Goal: Task Accomplishment & Management: Manage account settings

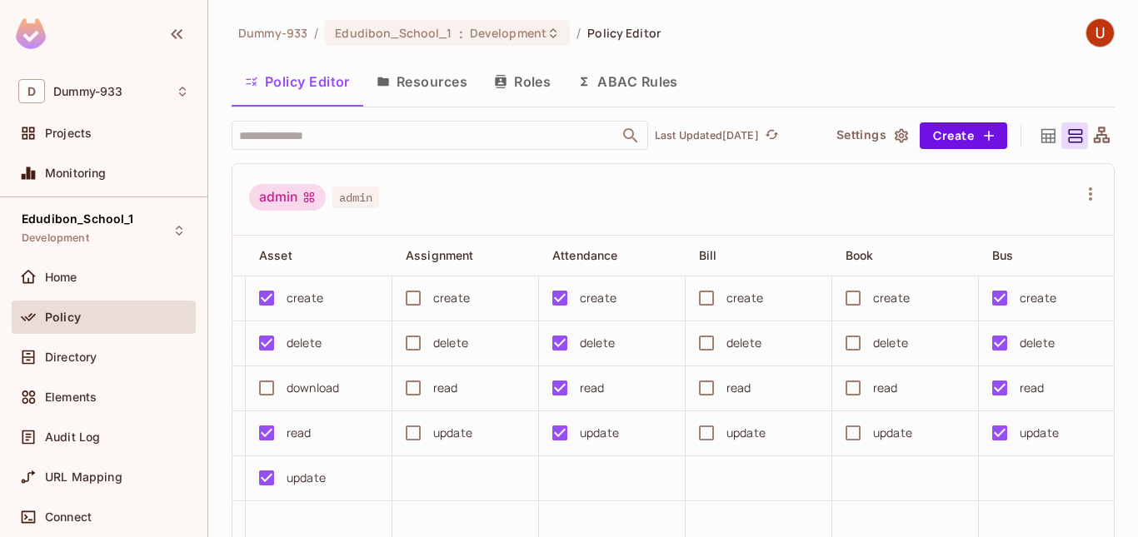
scroll to position [0, 936]
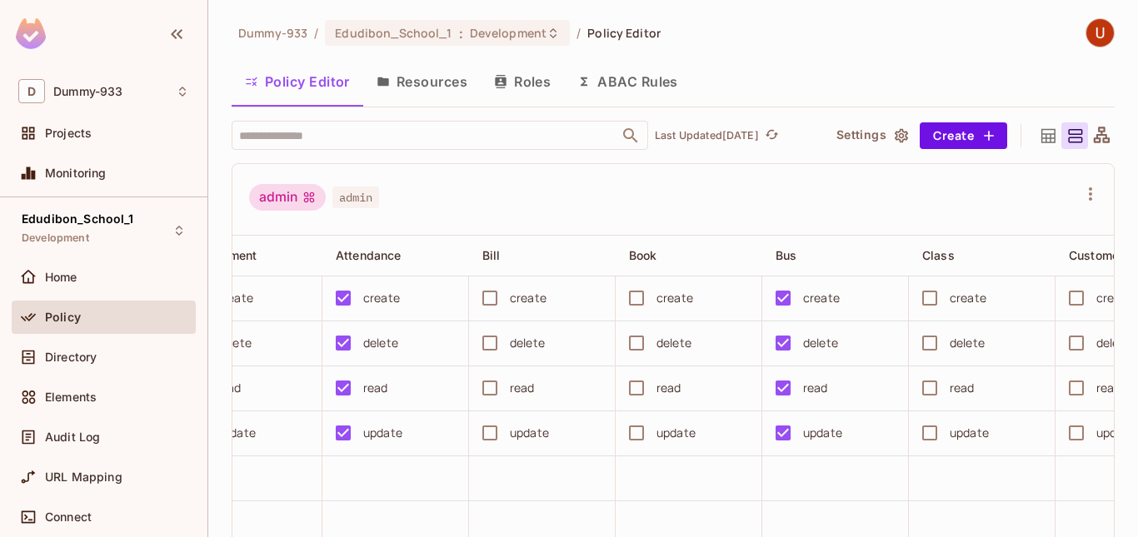
click at [527, 77] on button "Roles" at bounding box center [522, 82] width 83 height 42
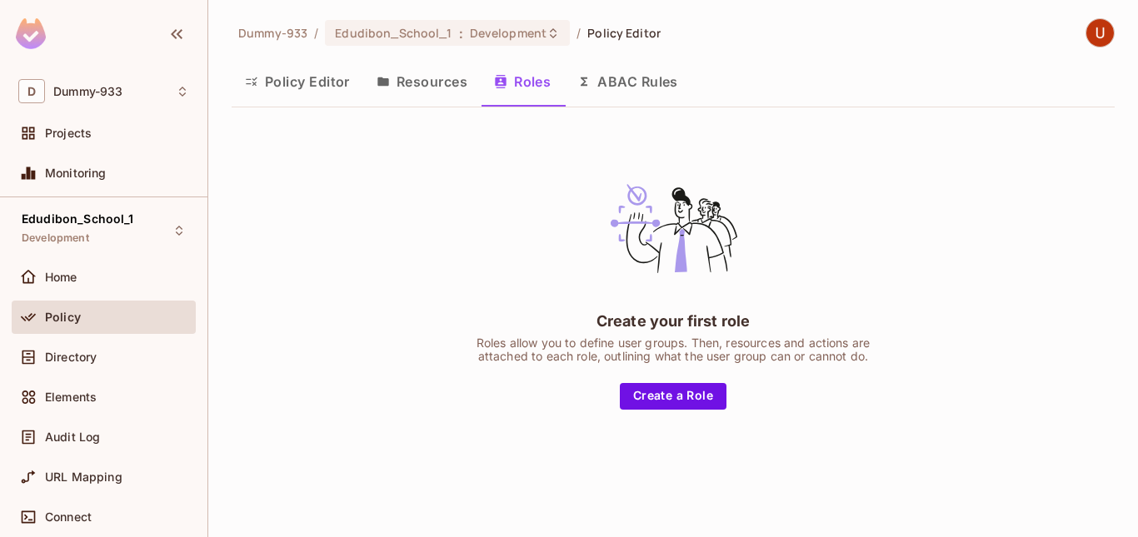
click at [436, 81] on button "Resources" at bounding box center [421, 82] width 117 height 42
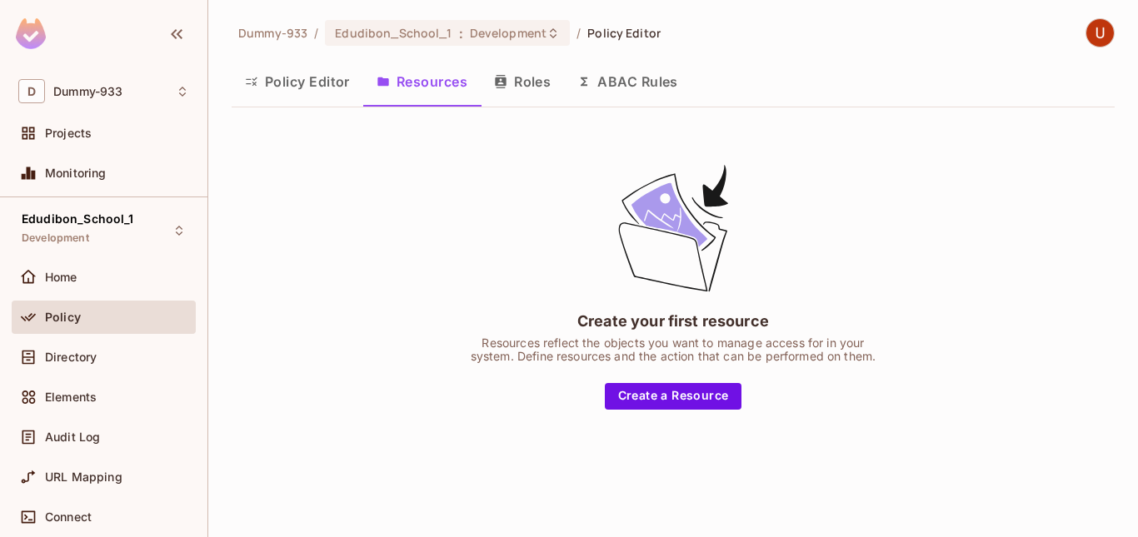
click at [290, 84] on button "Policy Editor" at bounding box center [298, 82] width 132 height 42
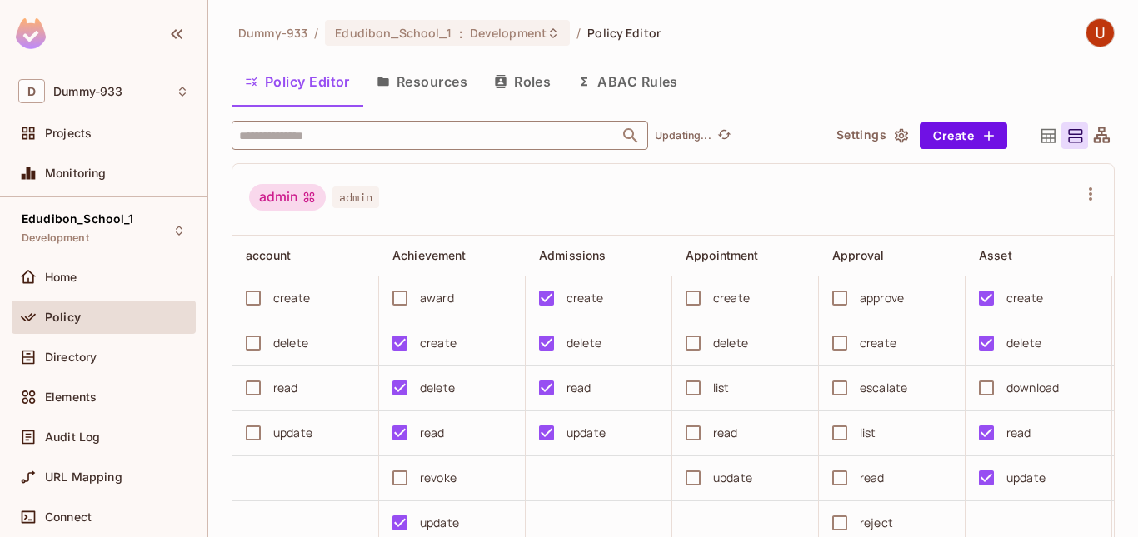
click at [397, 128] on input "text" at bounding box center [425, 135] width 381 height 29
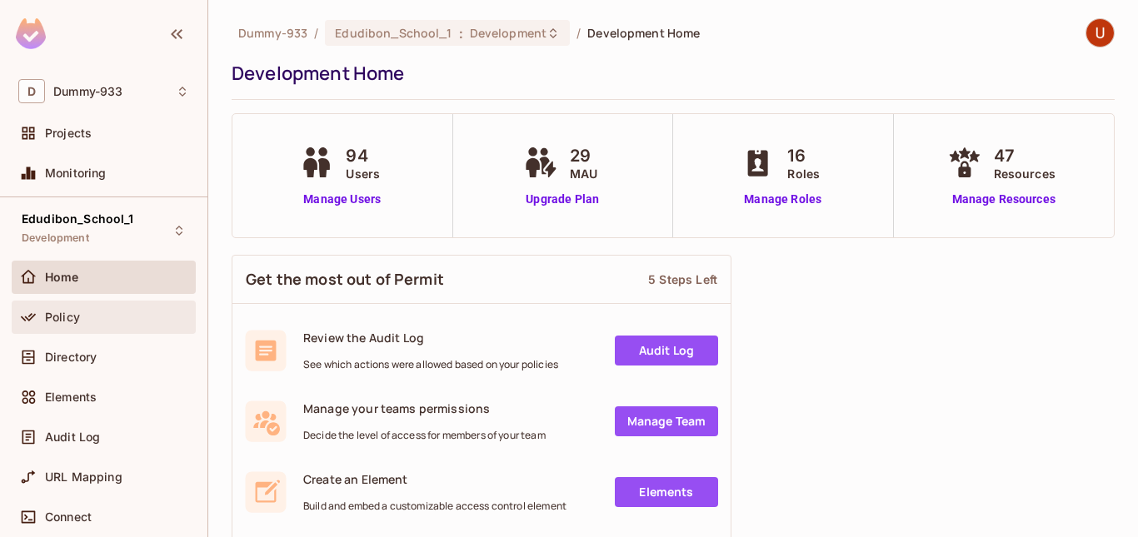
click at [82, 324] on div "Policy" at bounding box center [103, 317] width 171 height 20
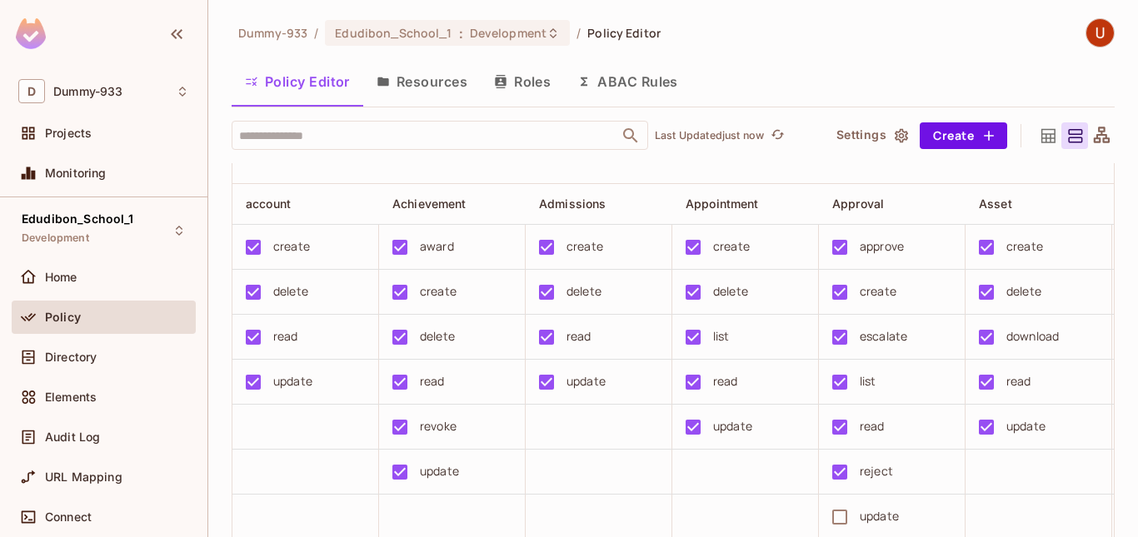
scroll to position [0, 57]
drag, startPoint x: 257, startPoint y: 230, endPoint x: 371, endPoint y: 241, distance: 113.8
click at [371, 159] on div "InstitutionalAdmin" at bounding box center [324, 145] width 150 height 27
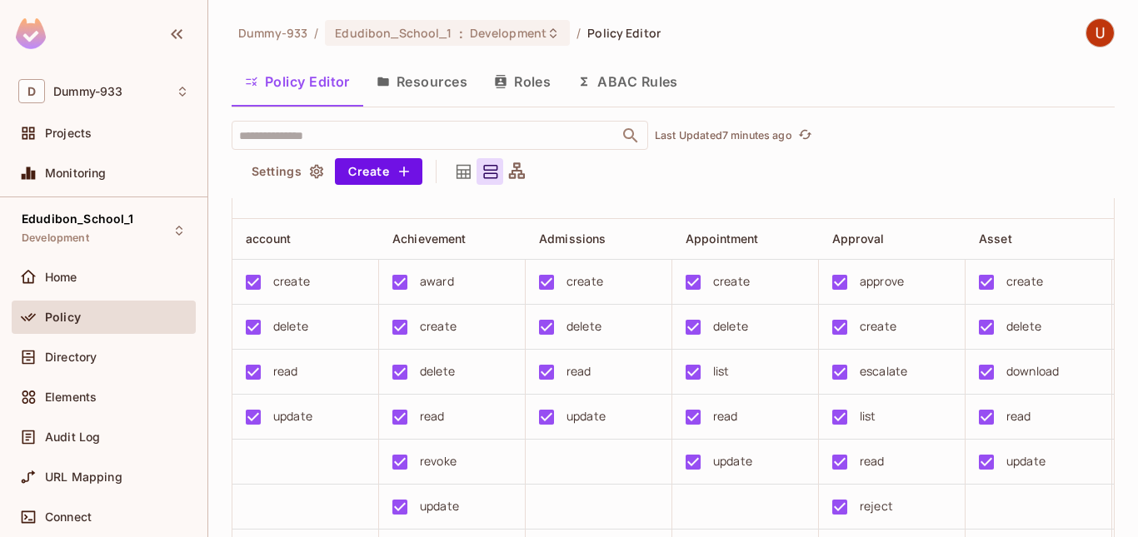
click at [577, 199] on div "InstitutionalAdmin InstitutionalAdmin" at bounding box center [663, 183] width 828 height 32
click at [64, 360] on span "Directory" at bounding box center [71, 357] width 52 height 13
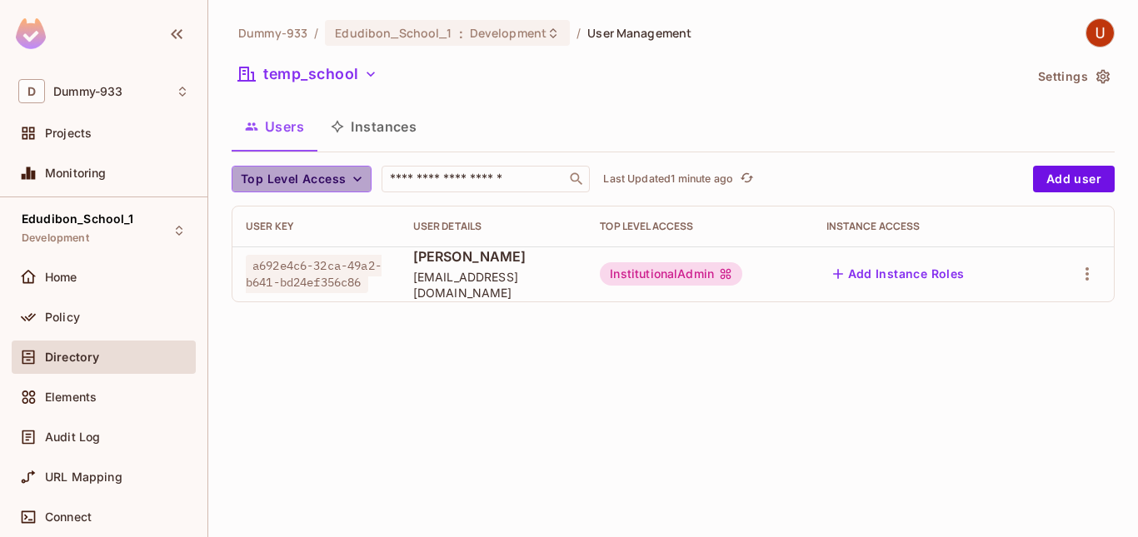
click at [359, 175] on icon "button" at bounding box center [357, 179] width 17 height 17
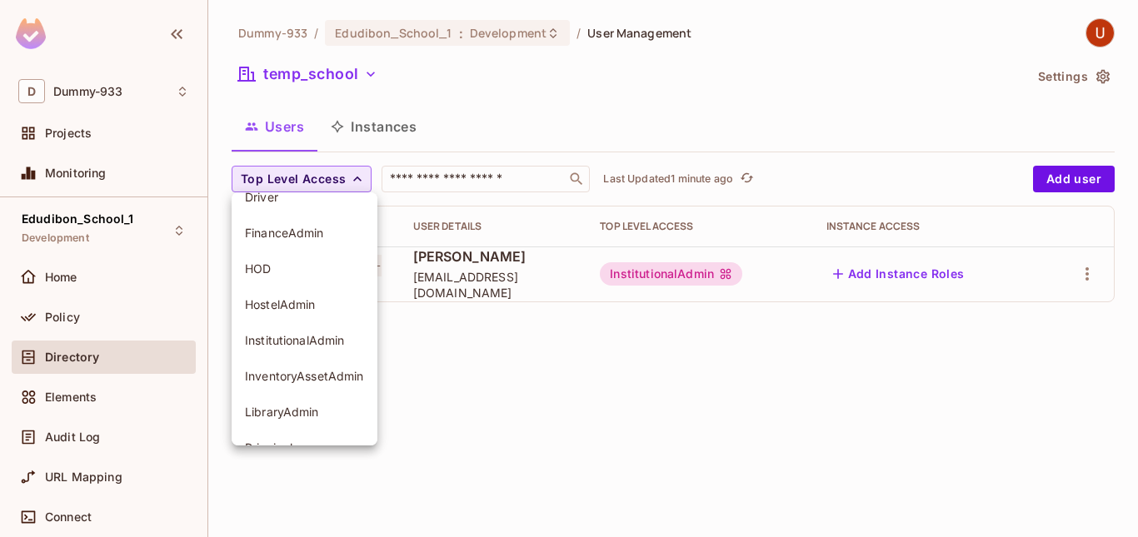
scroll to position [58, 0]
click at [491, 426] on div at bounding box center [569, 268] width 1138 height 537
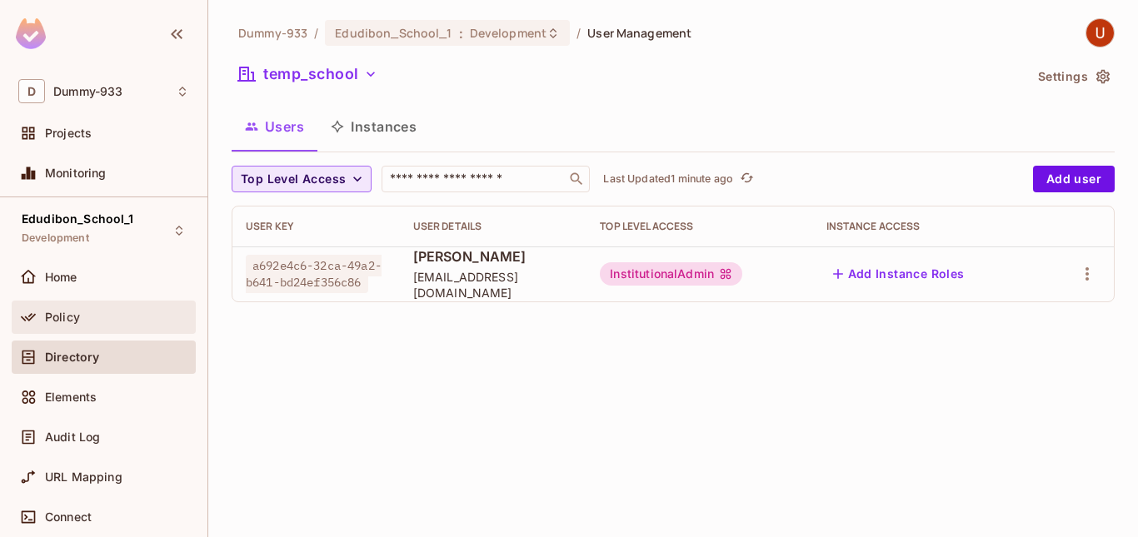
click at [54, 316] on span "Policy" at bounding box center [62, 317] width 35 height 13
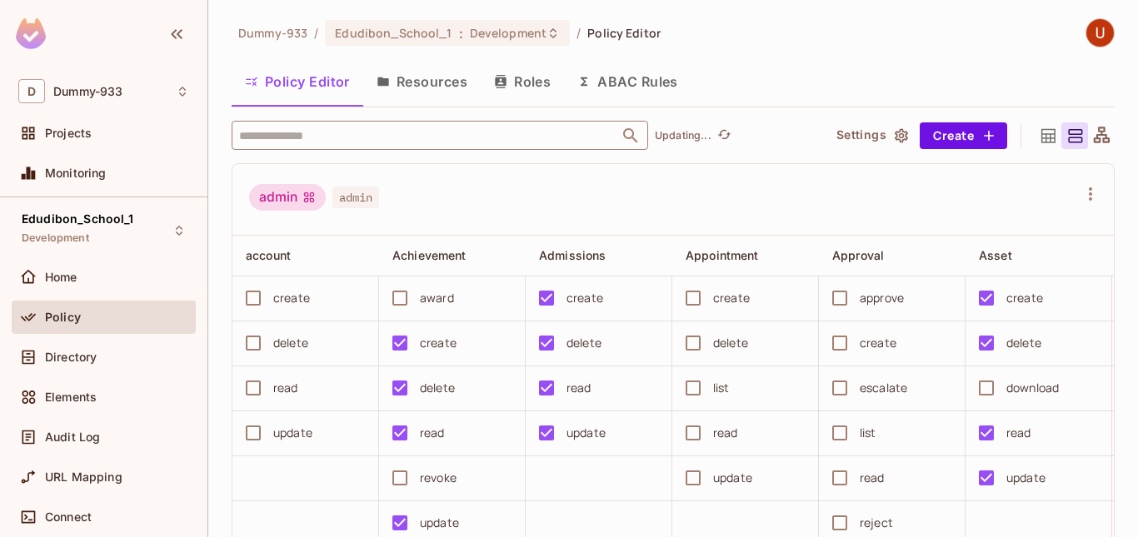
click at [354, 139] on input "text" at bounding box center [425, 135] width 381 height 29
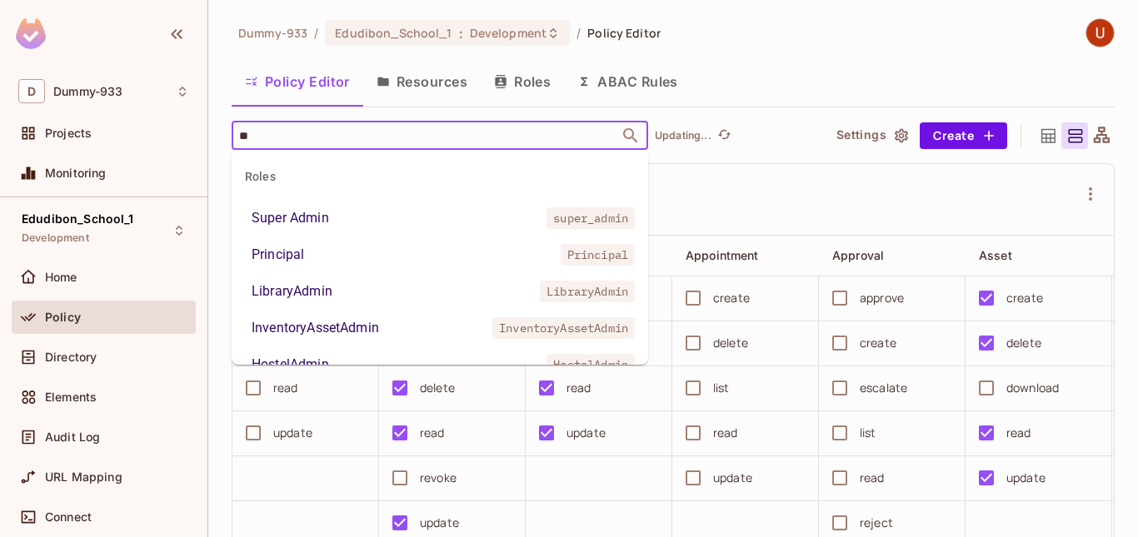
type input "***"
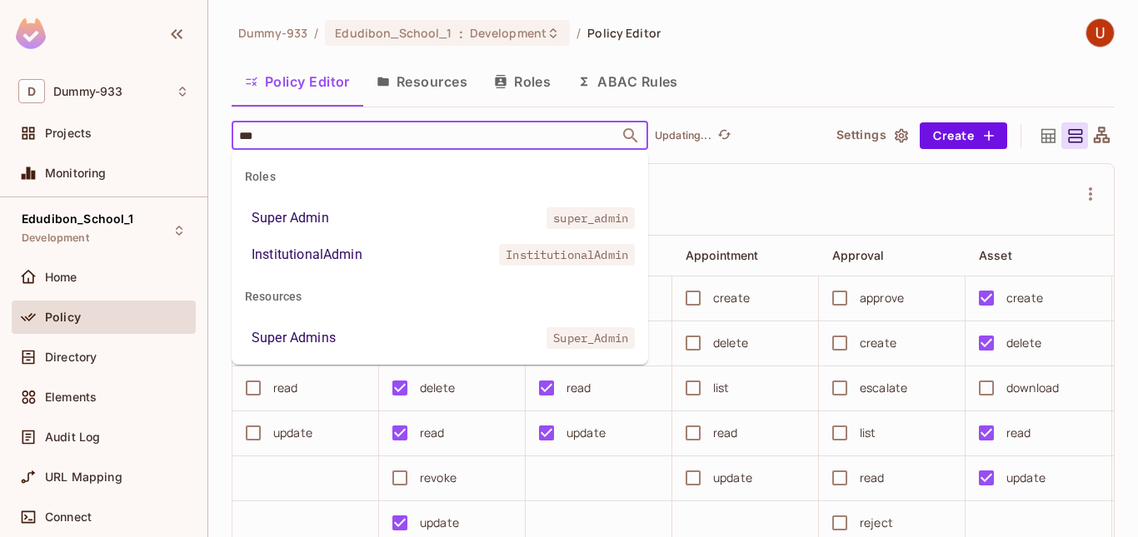
scroll to position [172, 0]
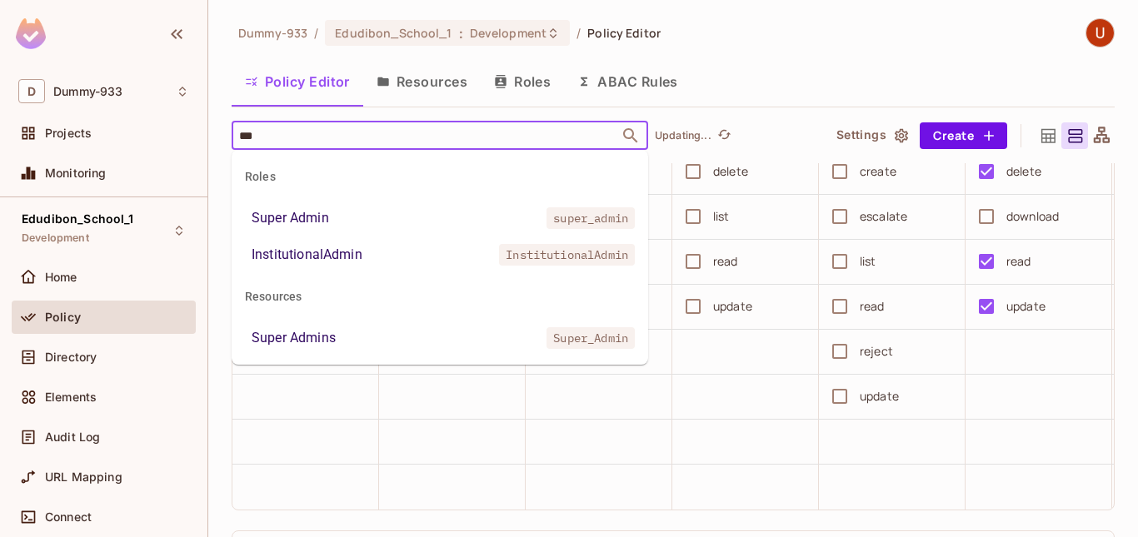
click at [333, 253] on div "InstitutionalAdmin" at bounding box center [307, 255] width 111 height 20
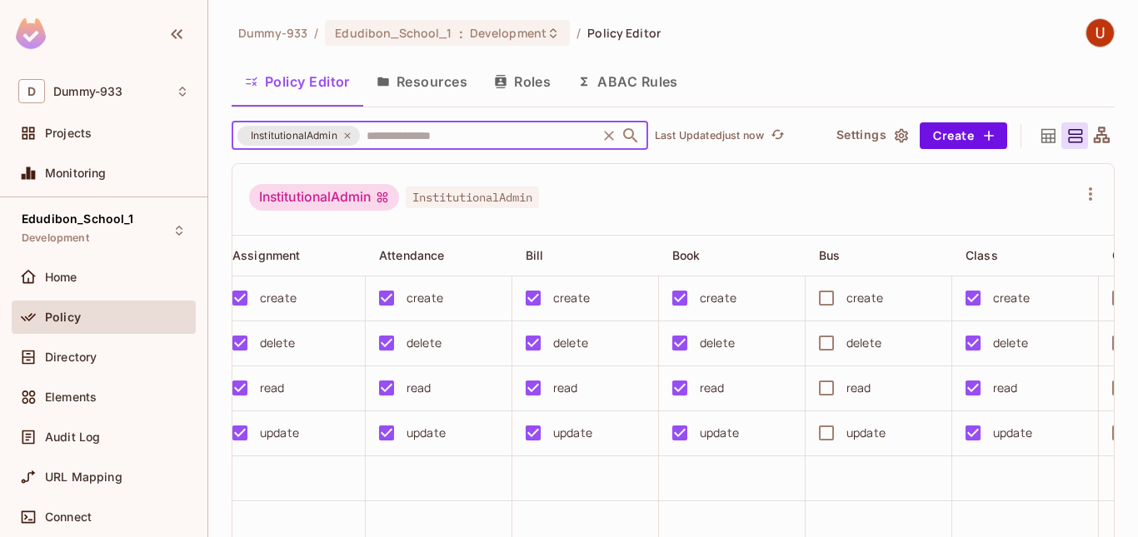
scroll to position [0, 1101]
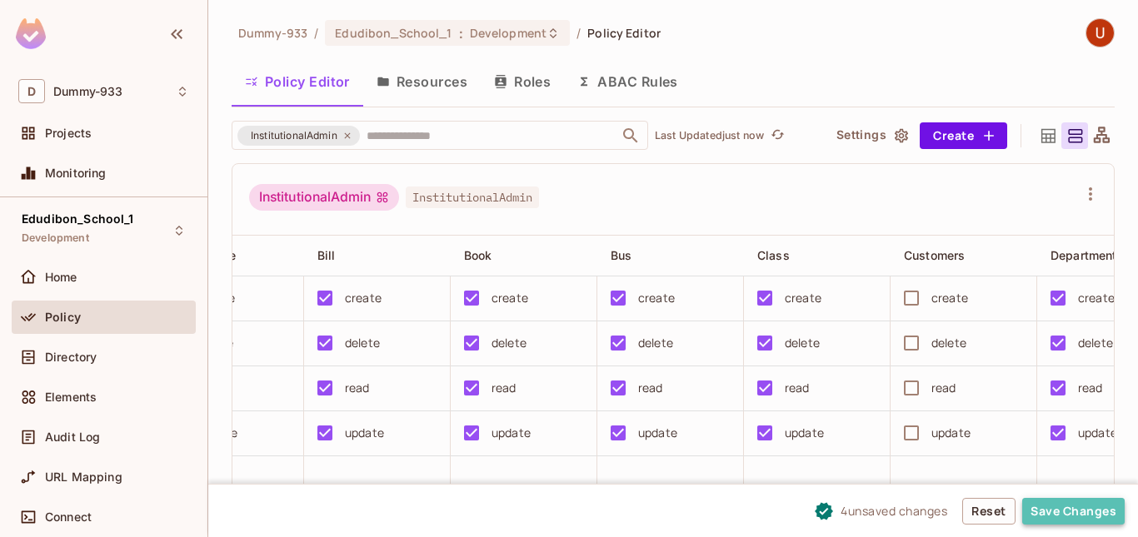
click at [1054, 501] on button "Save Changes" at bounding box center [1073, 511] width 102 height 27
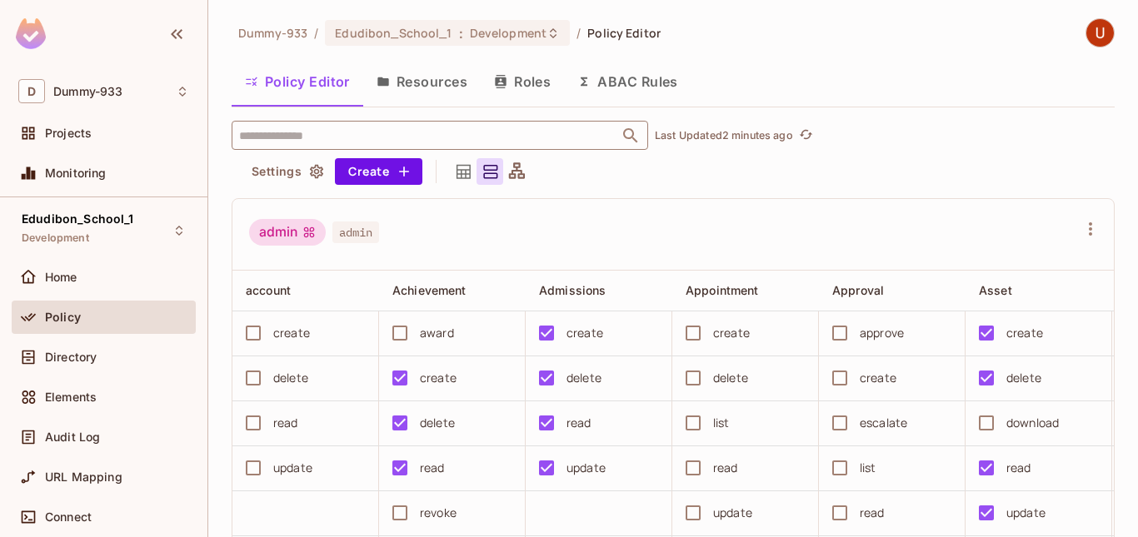
click at [360, 129] on input "text" at bounding box center [425, 135] width 381 height 29
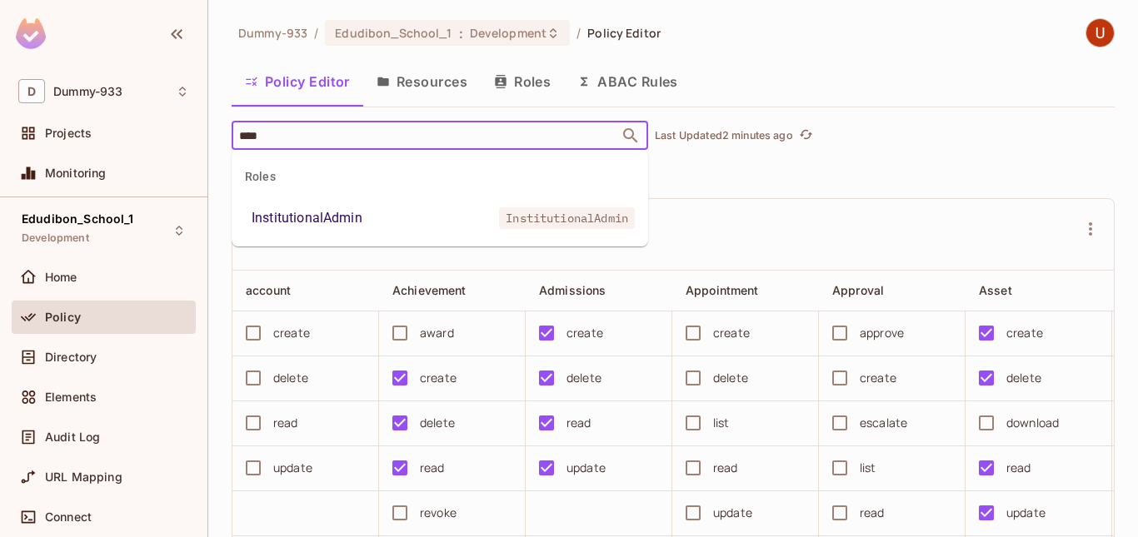
type input "*****"
click at [302, 210] on div "InstitutionalAdmin" at bounding box center [307, 218] width 111 height 20
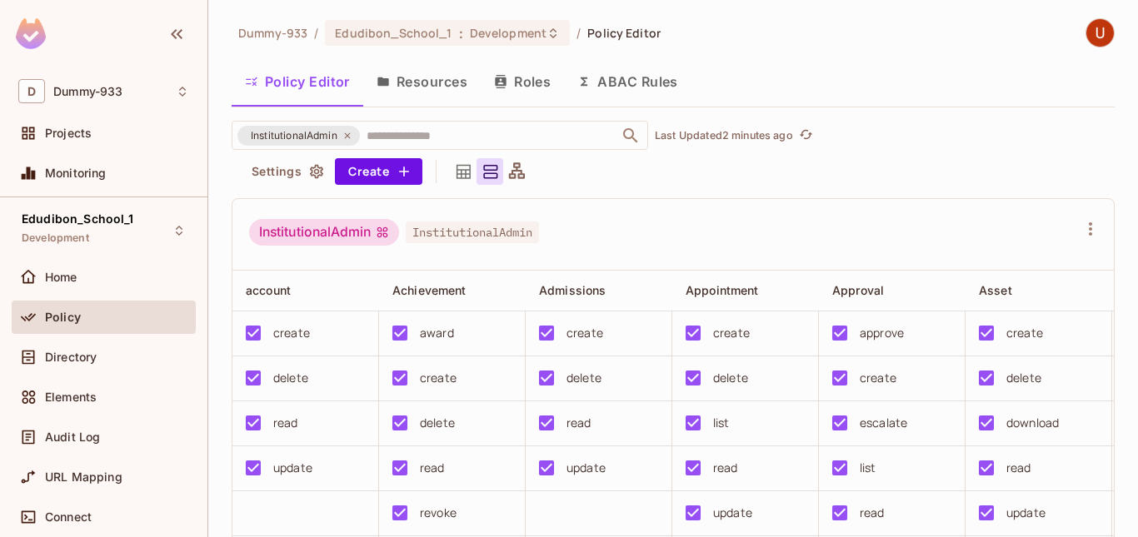
click at [341, 231] on div "InstitutionalAdmin" at bounding box center [324, 232] width 150 height 27
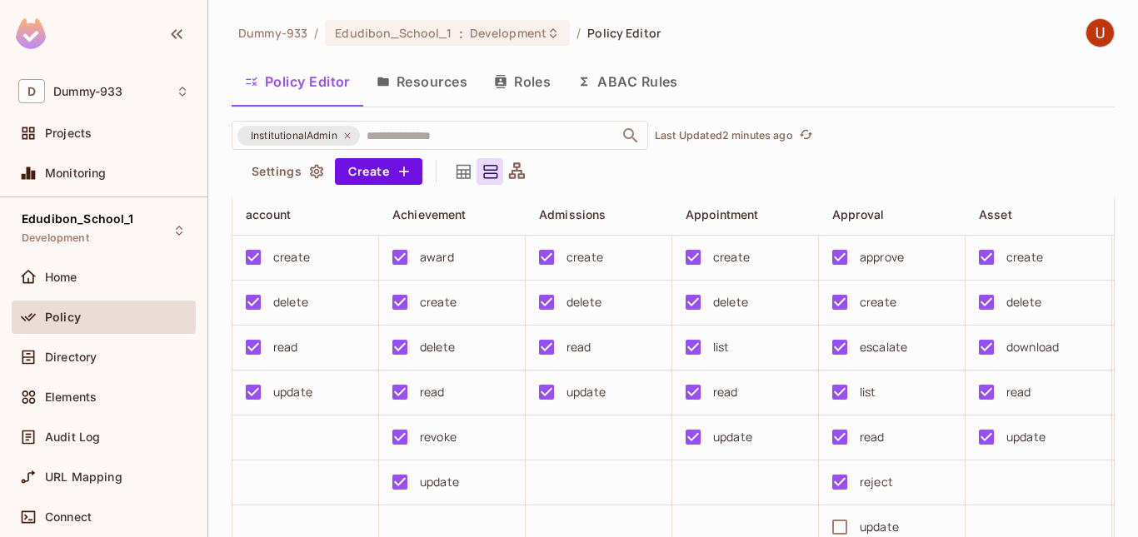
scroll to position [75, 0]
click at [93, 348] on div "Directory" at bounding box center [103, 357] width 171 height 20
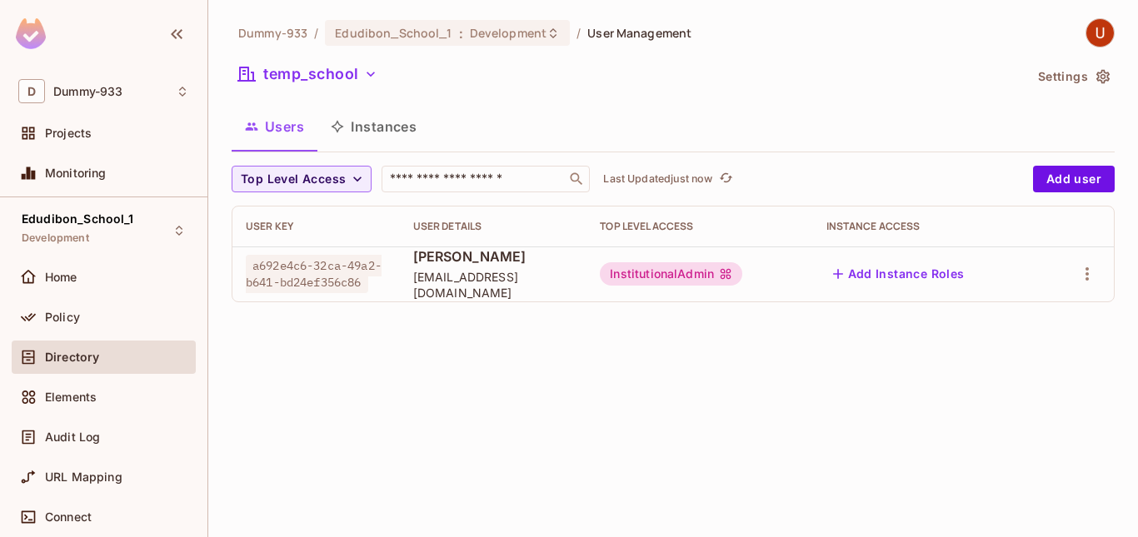
click at [635, 268] on div "InstitutionalAdmin" at bounding box center [671, 273] width 142 height 23
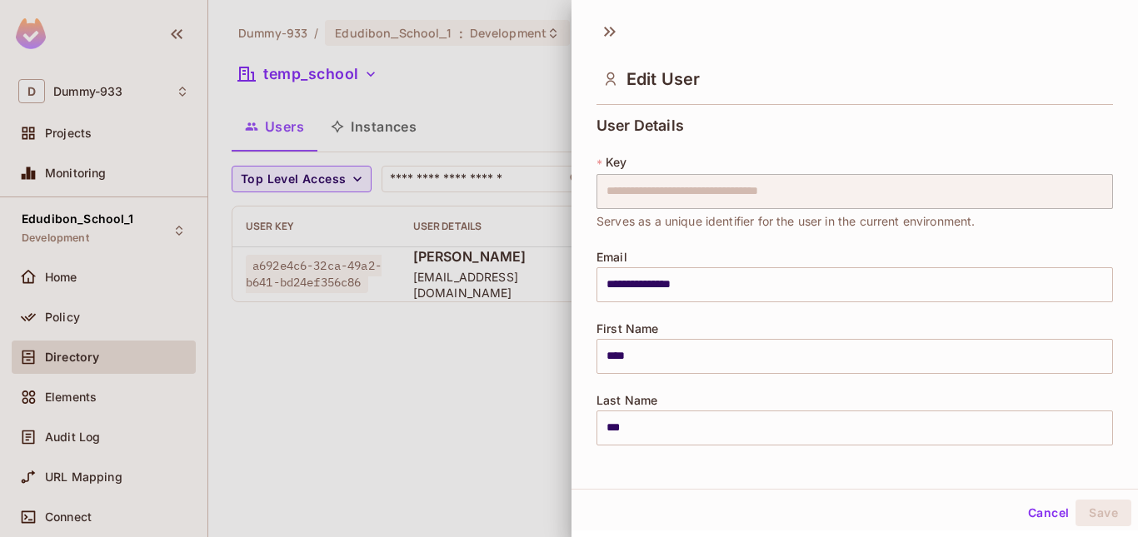
click at [536, 61] on div at bounding box center [569, 268] width 1138 height 537
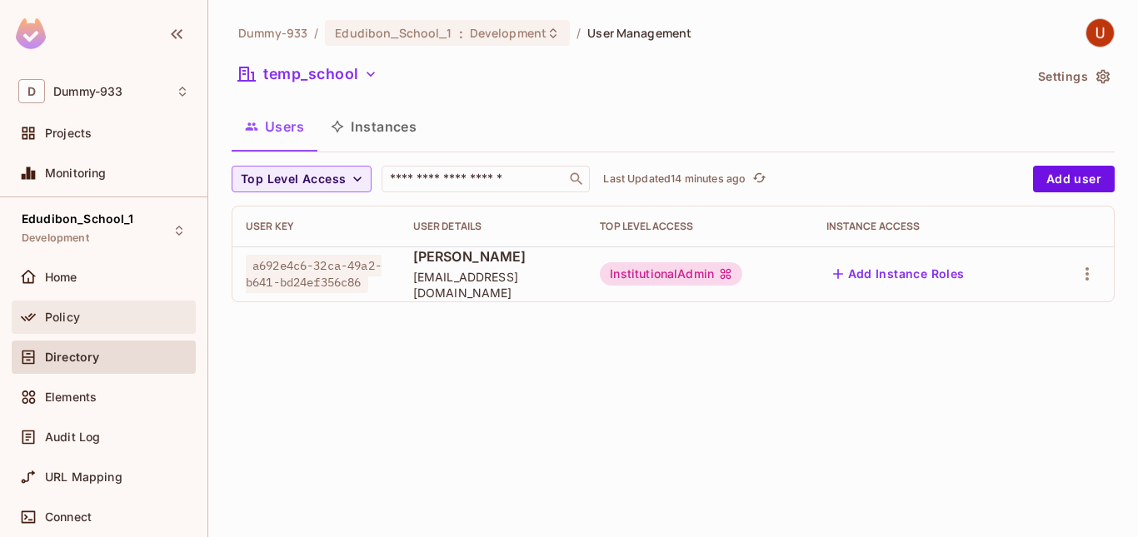
click at [106, 317] on div "Policy" at bounding box center [117, 317] width 144 height 13
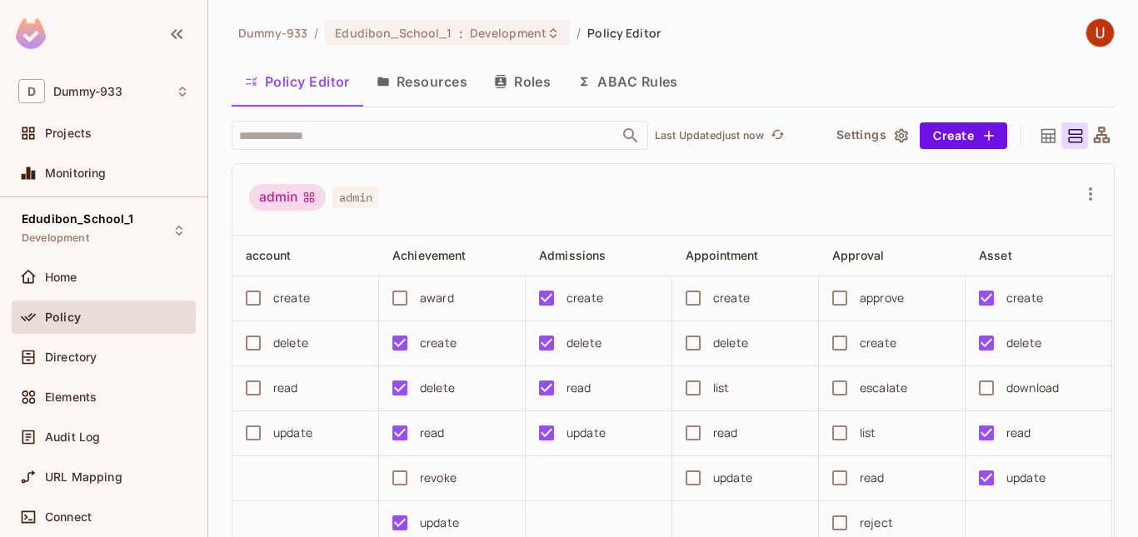
scroll to position [0, 1285]
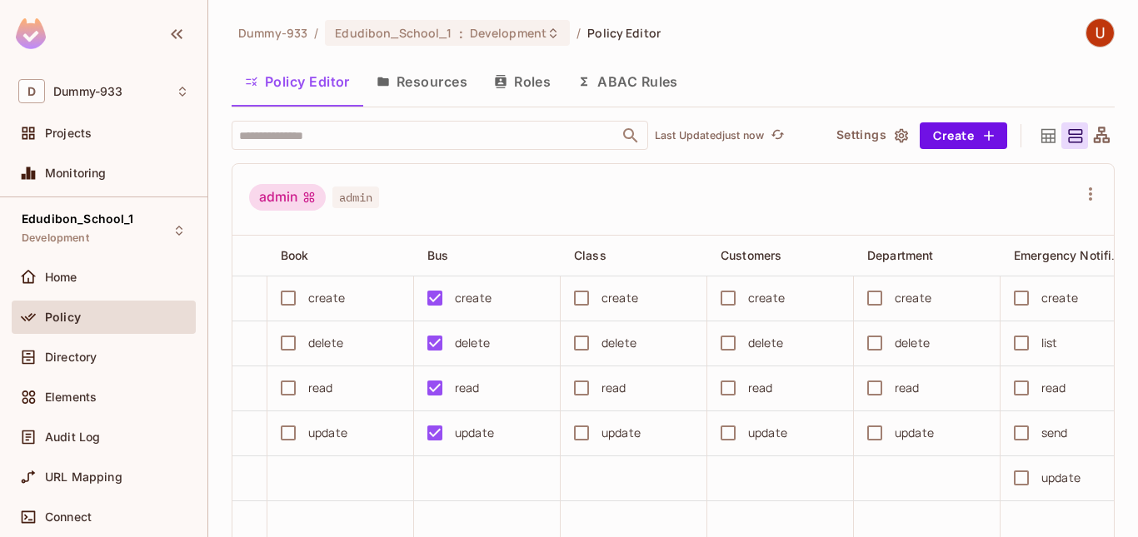
click at [436, 88] on button "Resources" at bounding box center [421, 82] width 117 height 42
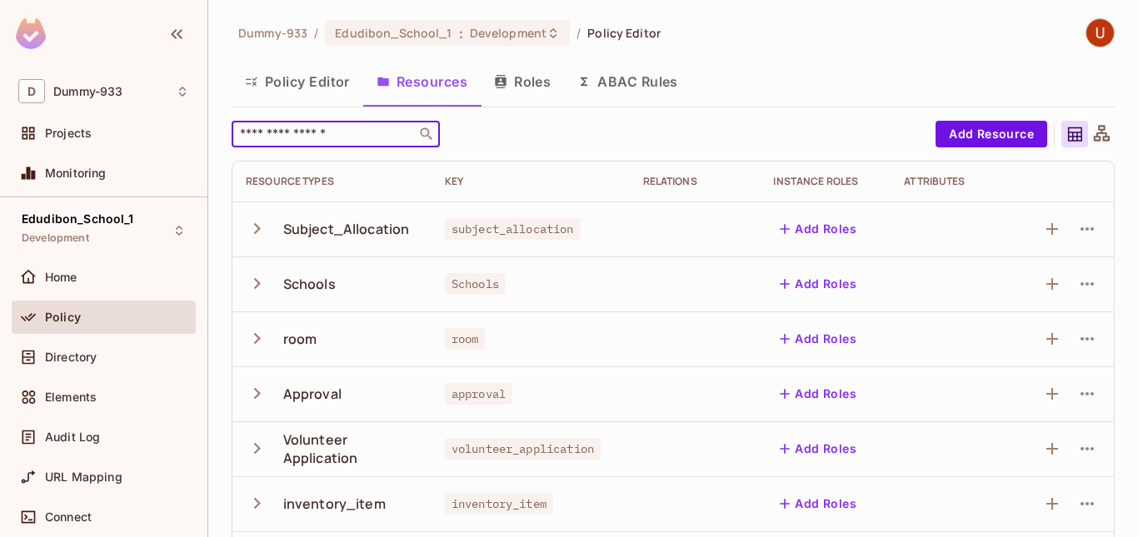
click at [307, 132] on input "text" at bounding box center [324, 134] width 175 height 17
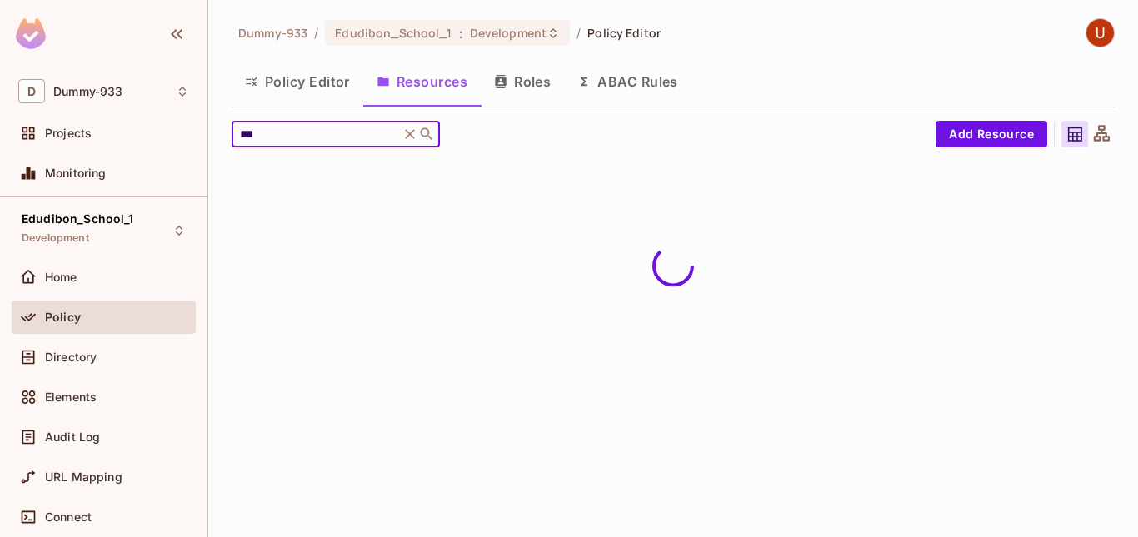
type input "***"
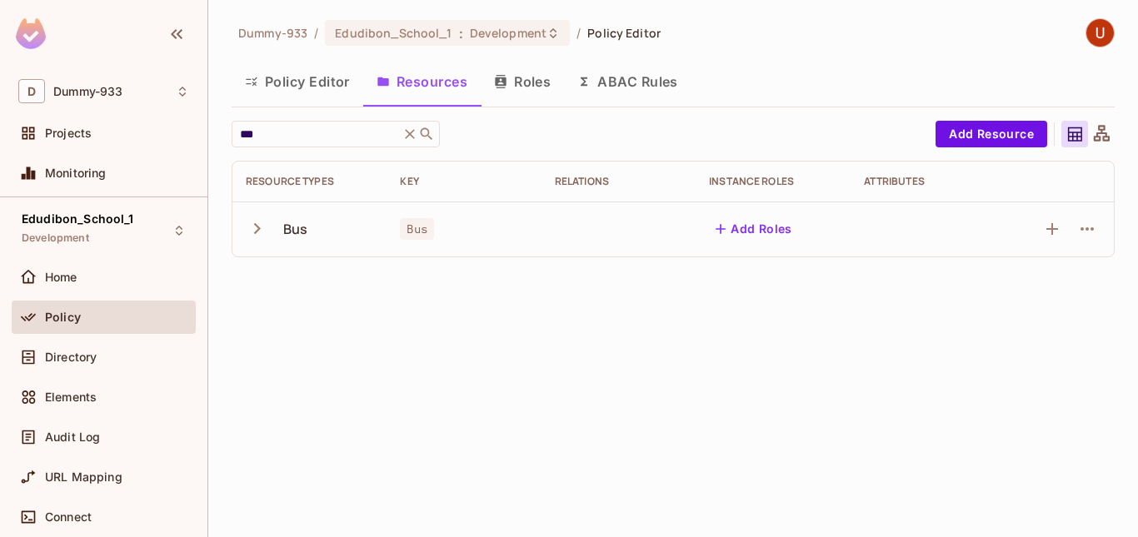
click at [251, 227] on icon "button" at bounding box center [257, 228] width 22 height 22
drag, startPoint x: 283, startPoint y: 227, endPoint x: 308, endPoint y: 228, distance: 25.0
click at [308, 228] on div "Bus" at bounding box center [309, 229] width 127 height 35
click at [384, 324] on div "Dummy-933 / Edudibon_School_1 : Development / Policy Editor Policy Editor Resou…" at bounding box center [673, 268] width 930 height 537
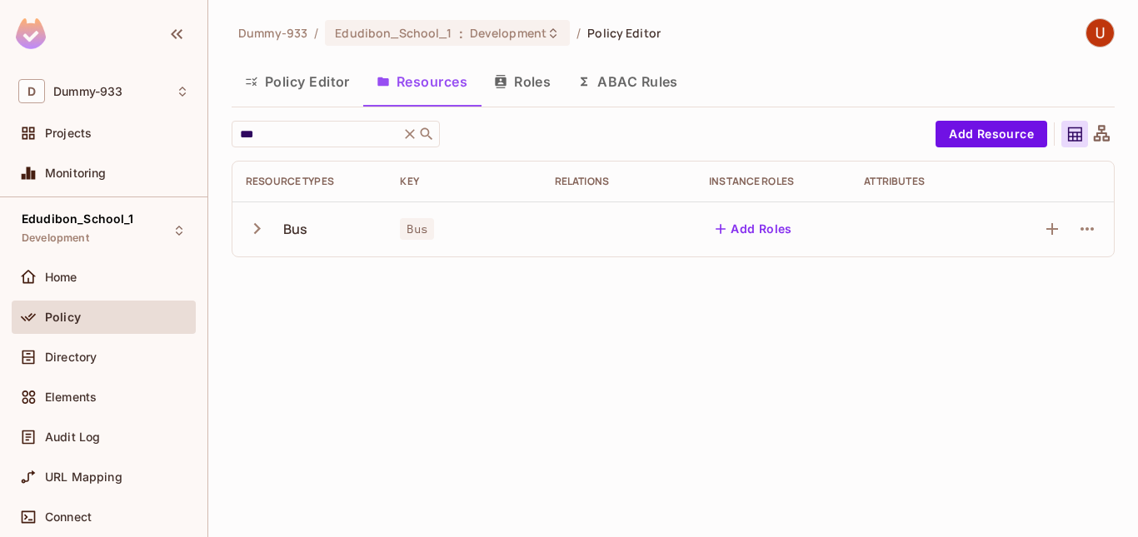
click at [257, 235] on icon "button" at bounding box center [257, 228] width 22 height 22
click at [530, 83] on button "Roles" at bounding box center [522, 82] width 83 height 42
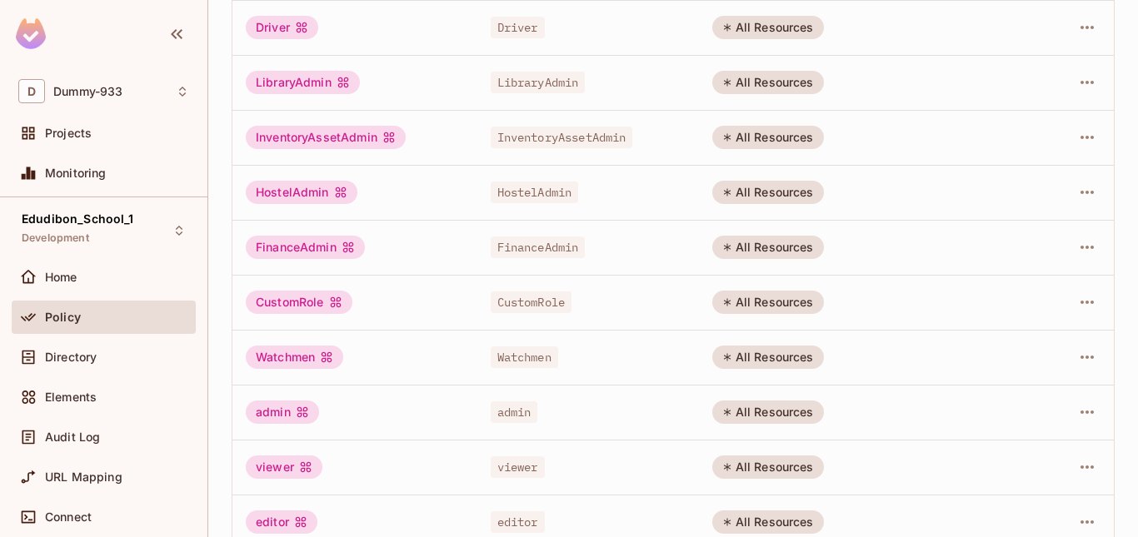
scroll to position [562, 0]
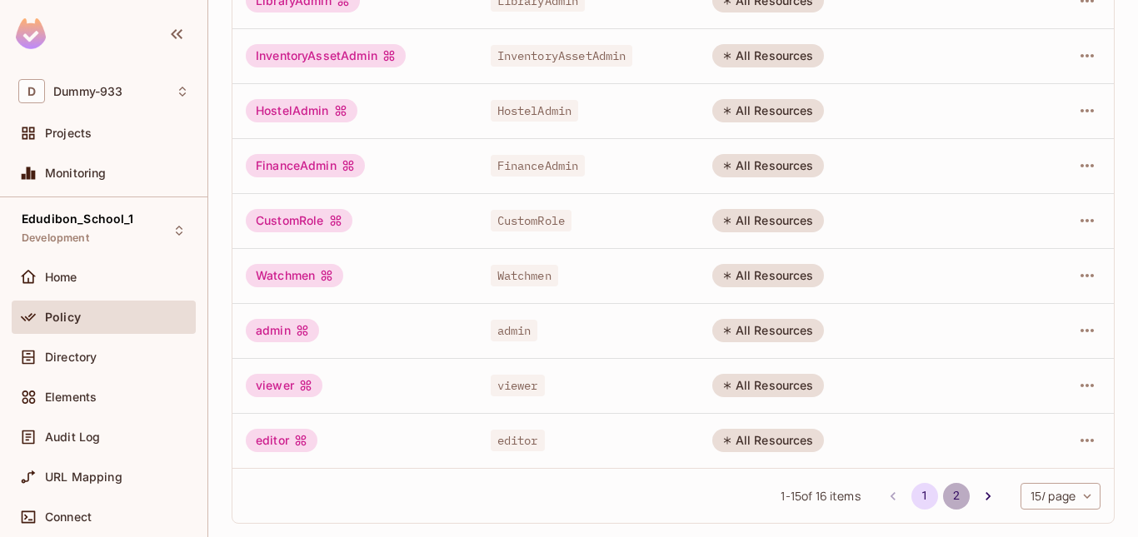
click at [943, 497] on button "2" at bounding box center [956, 496] width 27 height 27
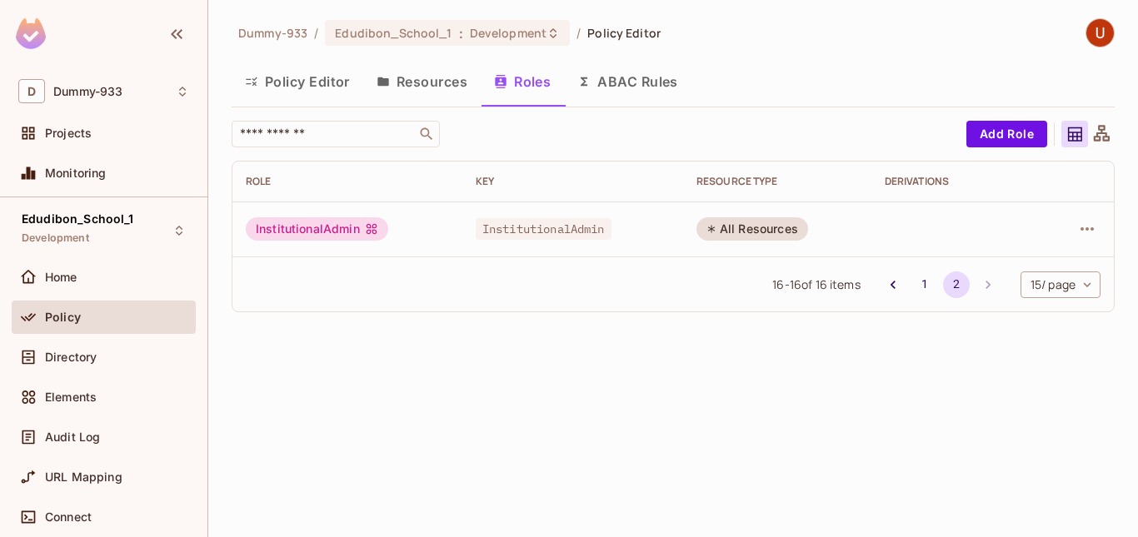
click at [304, 79] on button "Policy Editor" at bounding box center [298, 82] width 132 height 42
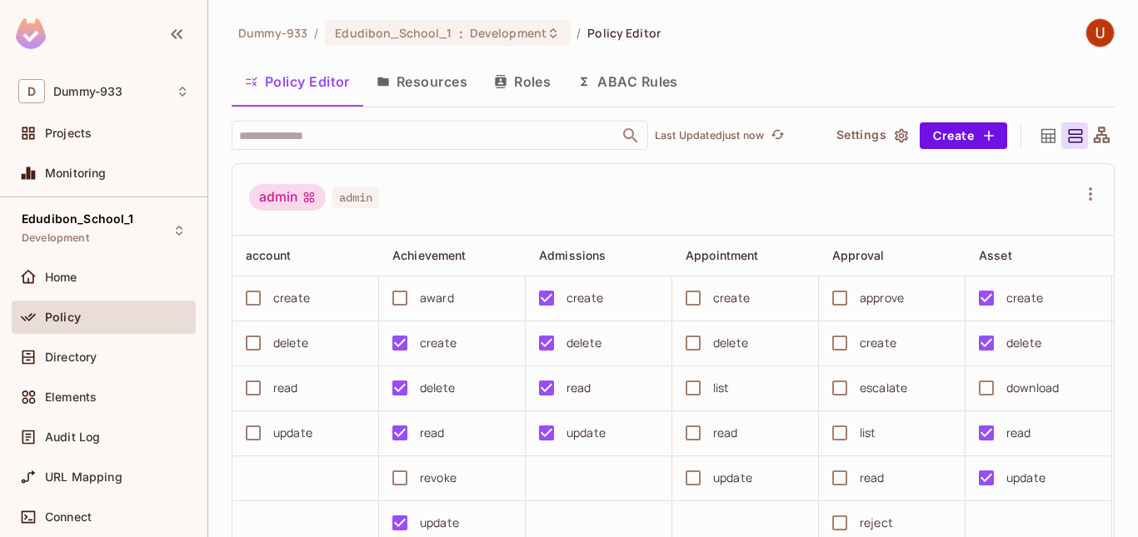
click at [464, 81] on button "Resources" at bounding box center [421, 82] width 117 height 42
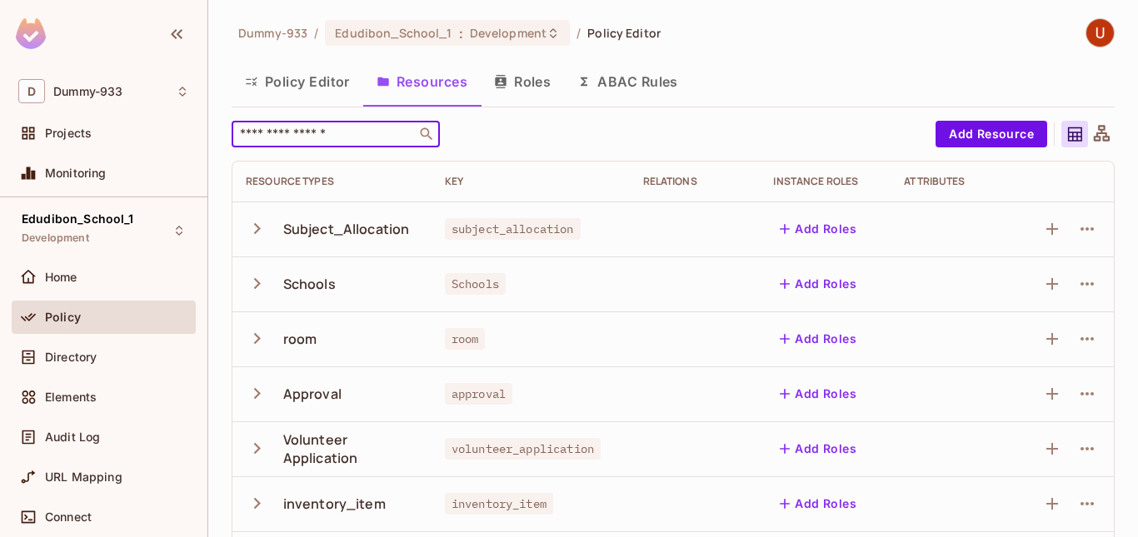
click at [321, 142] on input "text" at bounding box center [324, 134] width 175 height 17
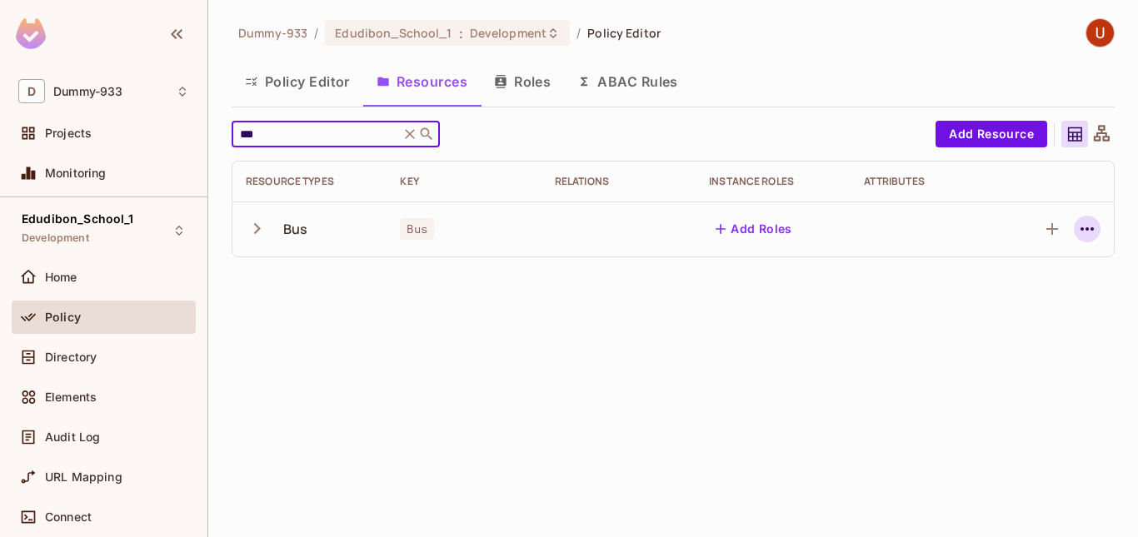
type input "***"
click at [1091, 232] on icon "button" at bounding box center [1087, 229] width 20 height 20
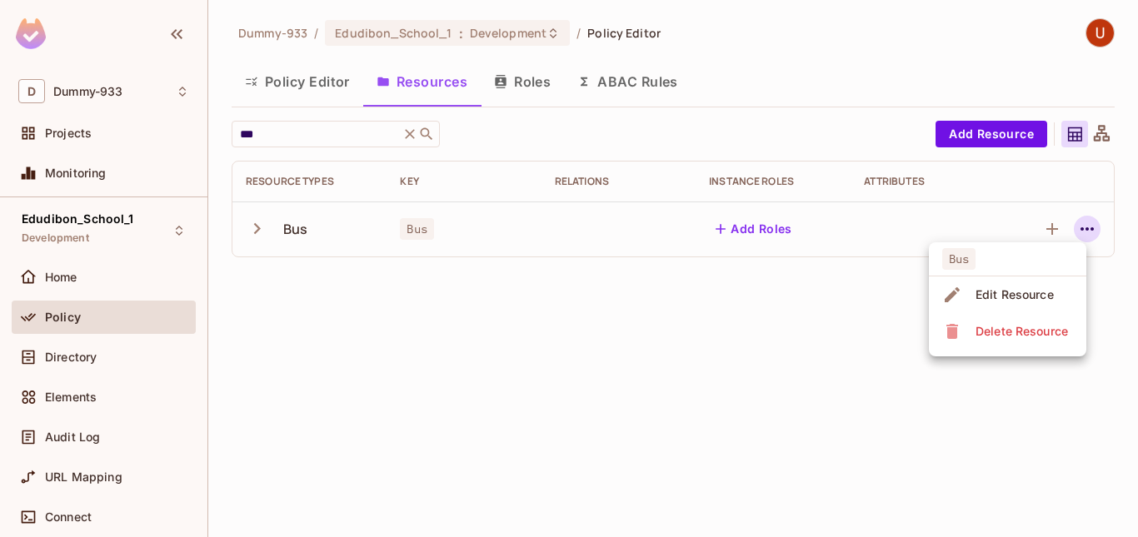
click at [1025, 289] on div "Edit Resource" at bounding box center [1014, 295] width 78 height 17
click at [1085, 228] on icon "button" at bounding box center [1087, 229] width 20 height 20
click at [972, 297] on span "Edit Resource" at bounding box center [1014, 295] width 88 height 27
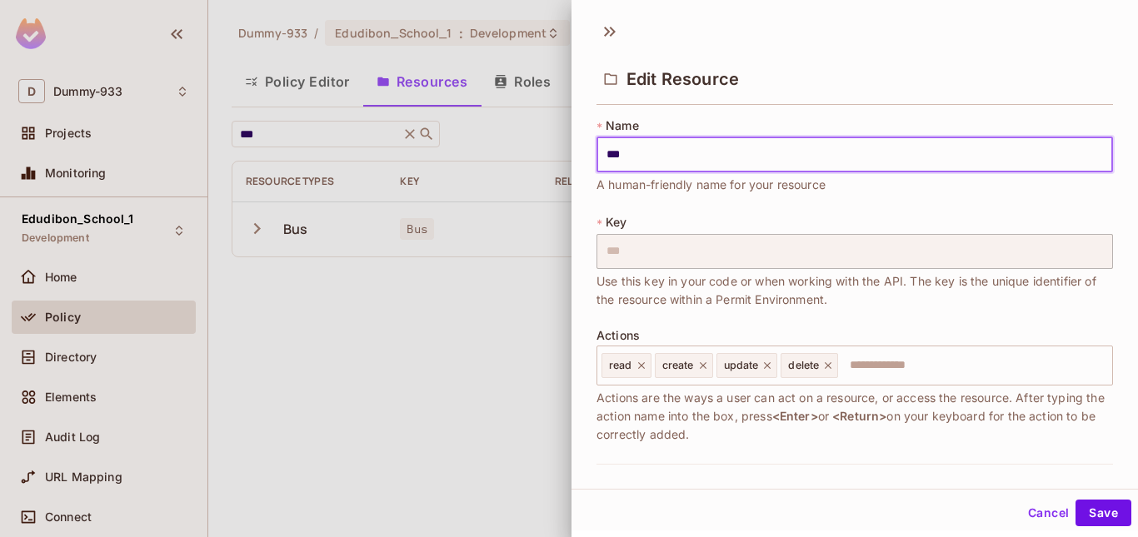
click at [612, 158] on input "***" at bounding box center [854, 154] width 516 height 35
type input "***"
click at [1084, 507] on button "Save" at bounding box center [1103, 513] width 56 height 27
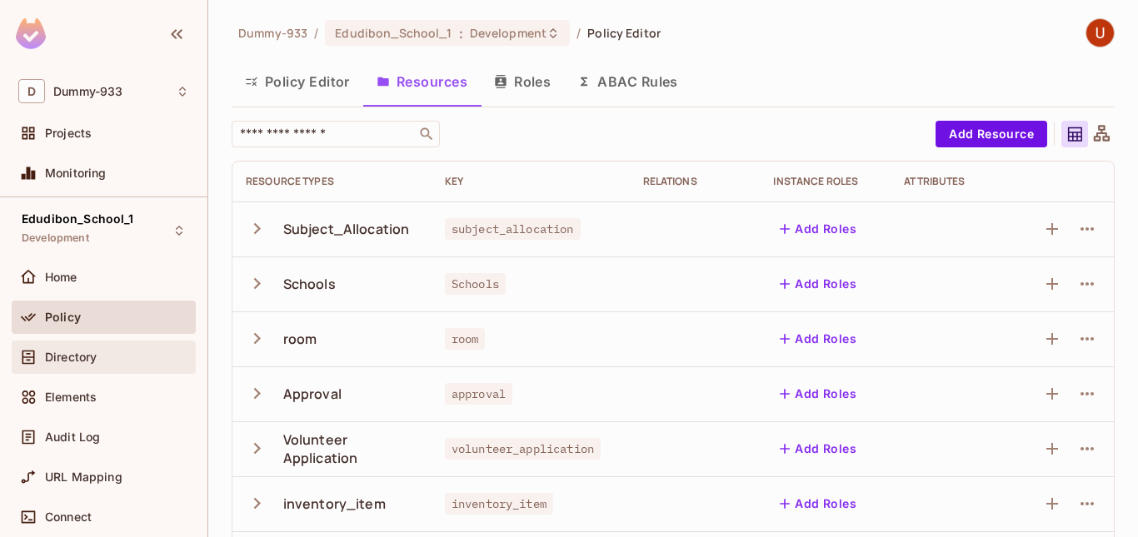
click at [96, 367] on div "Directory" at bounding box center [103, 357] width 171 height 20
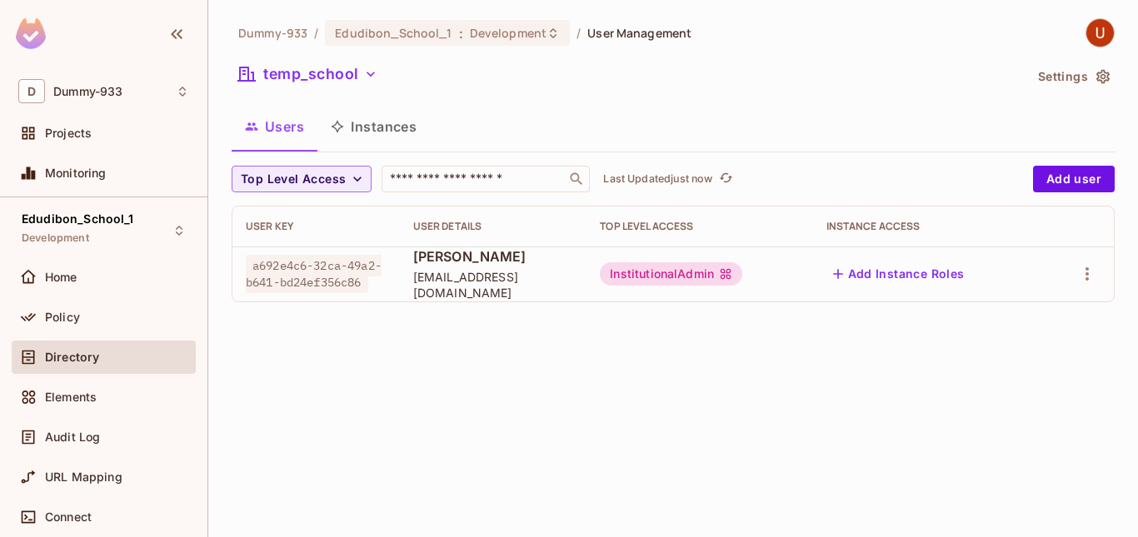
click at [375, 136] on button "Instances" at bounding box center [373, 127] width 112 height 42
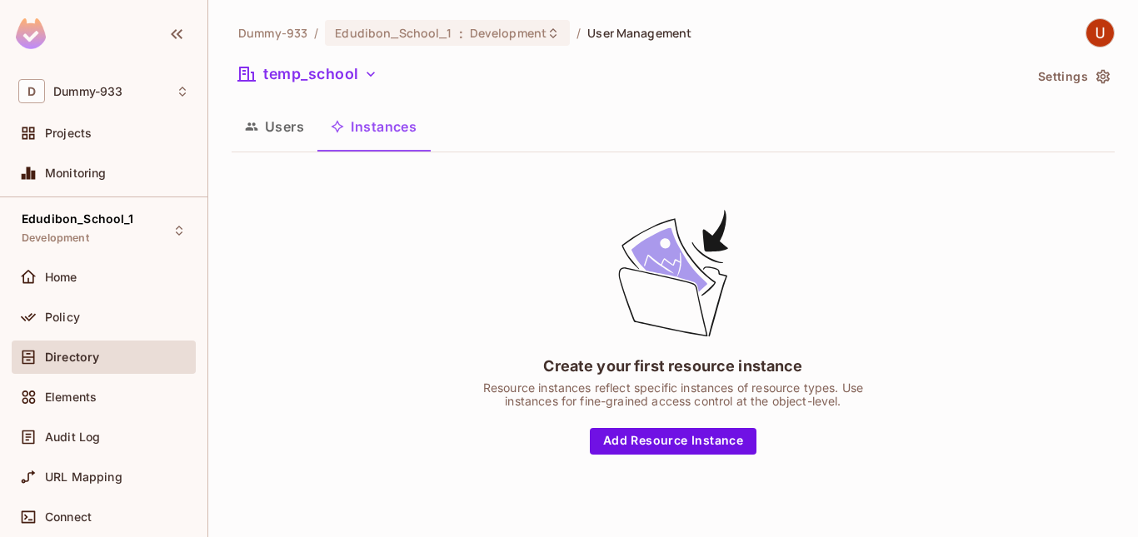
click at [290, 129] on button "Users" at bounding box center [275, 127] width 86 height 42
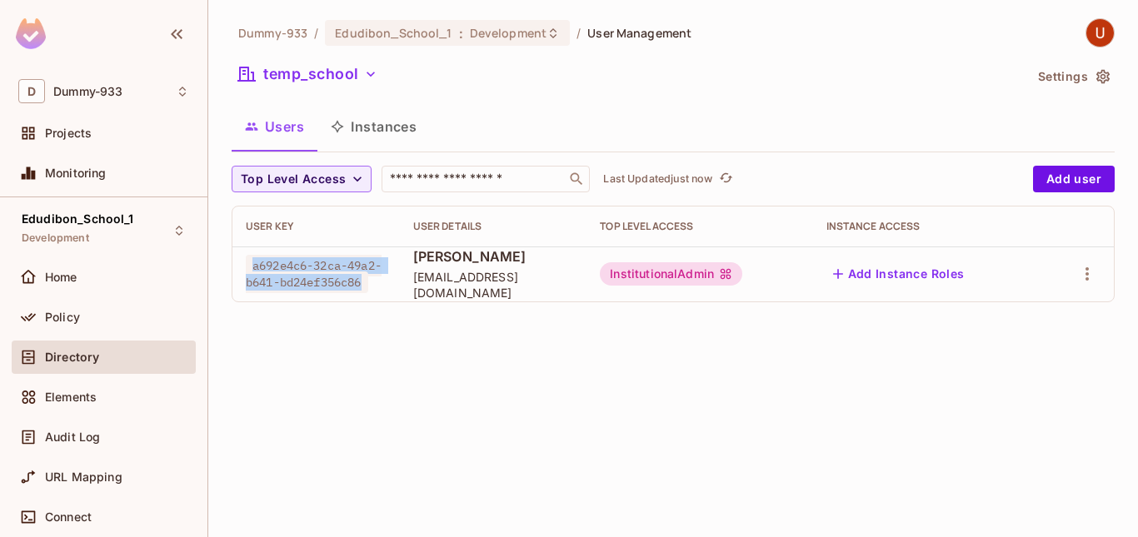
drag, startPoint x: 252, startPoint y: 264, endPoint x: 372, endPoint y: 291, distance: 122.9
click at [372, 291] on span "a692e4c6-32ca-49a2-b641-bd24ef356c86" at bounding box center [314, 274] width 136 height 38
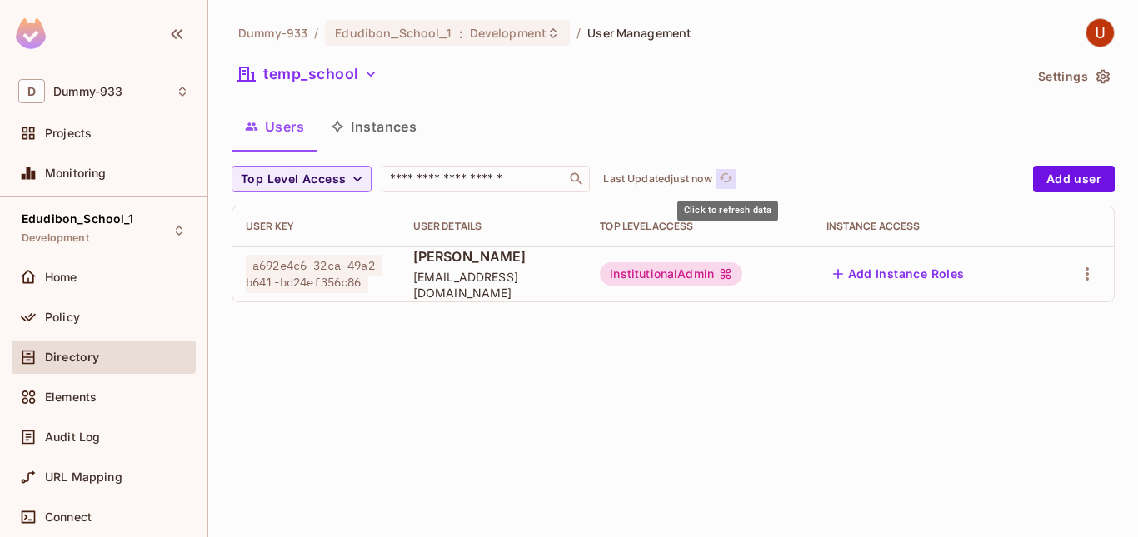
click at [730, 173] on icon "refresh" at bounding box center [726, 178] width 14 height 14
click at [368, 74] on icon "button" at bounding box center [371, 74] width 8 height 5
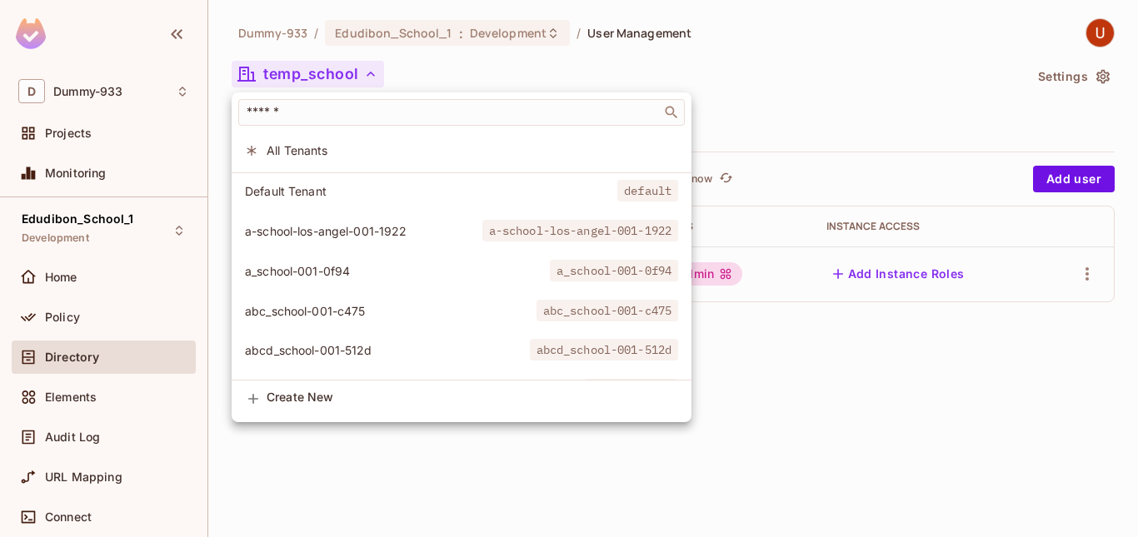
click at [368, 74] on div at bounding box center [569, 268] width 1138 height 537
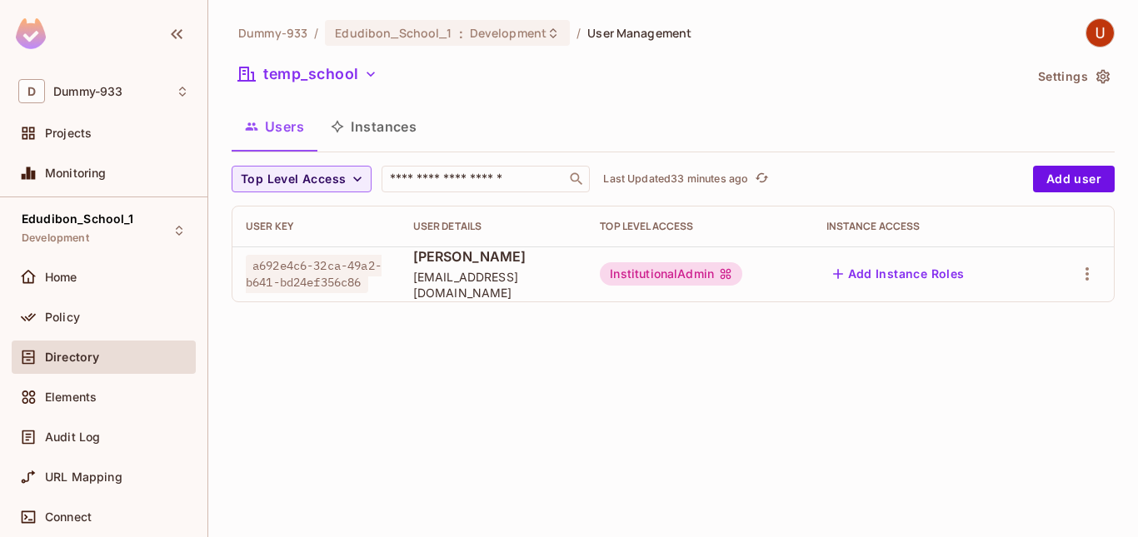
click at [371, 71] on icon "button" at bounding box center [370, 74] width 17 height 17
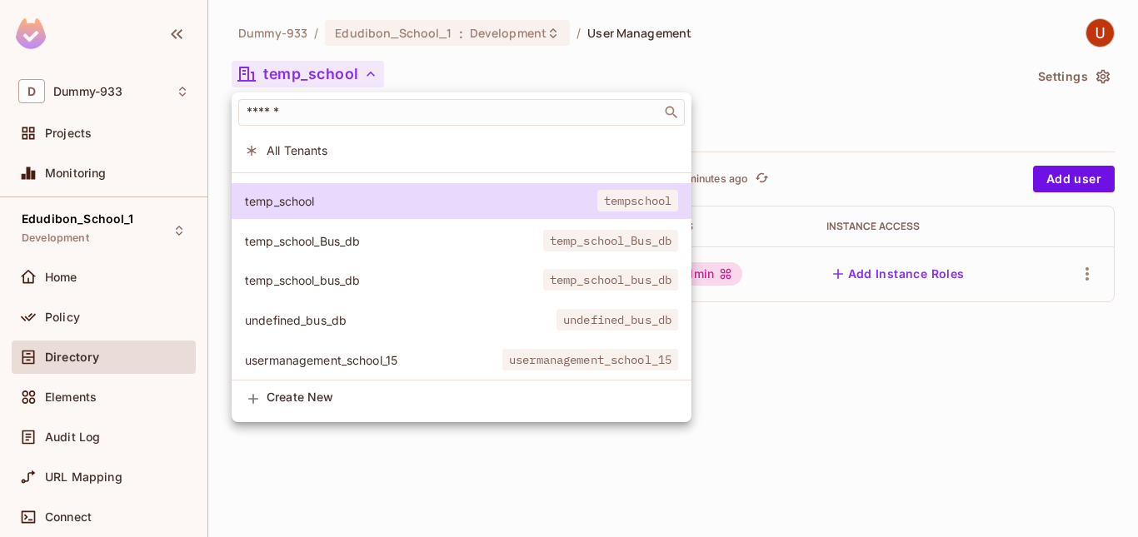
scroll to position [2268, 0]
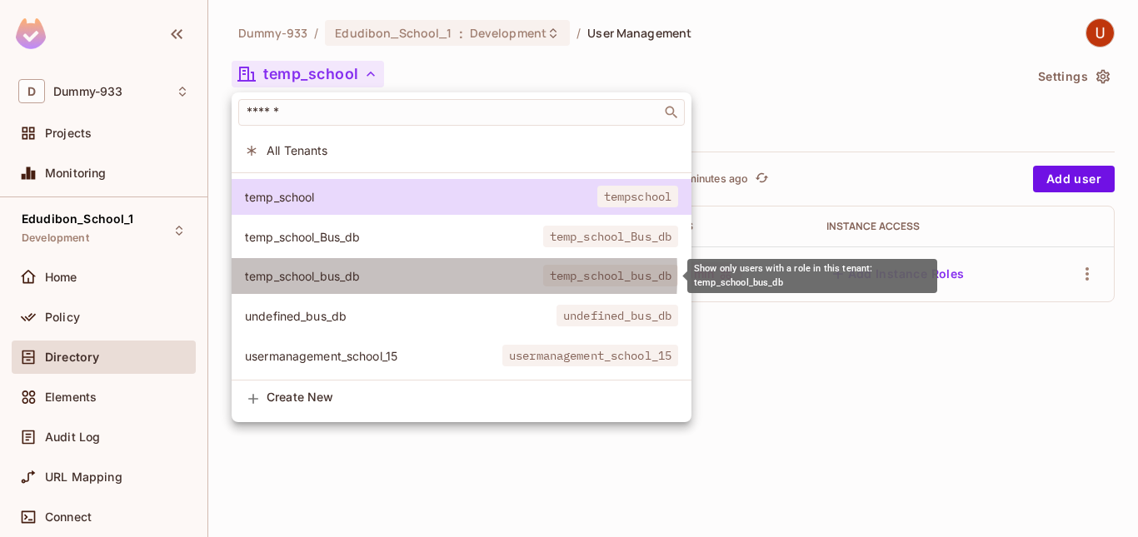
click at [294, 274] on span "temp_school_bus_db" at bounding box center [394, 276] width 298 height 16
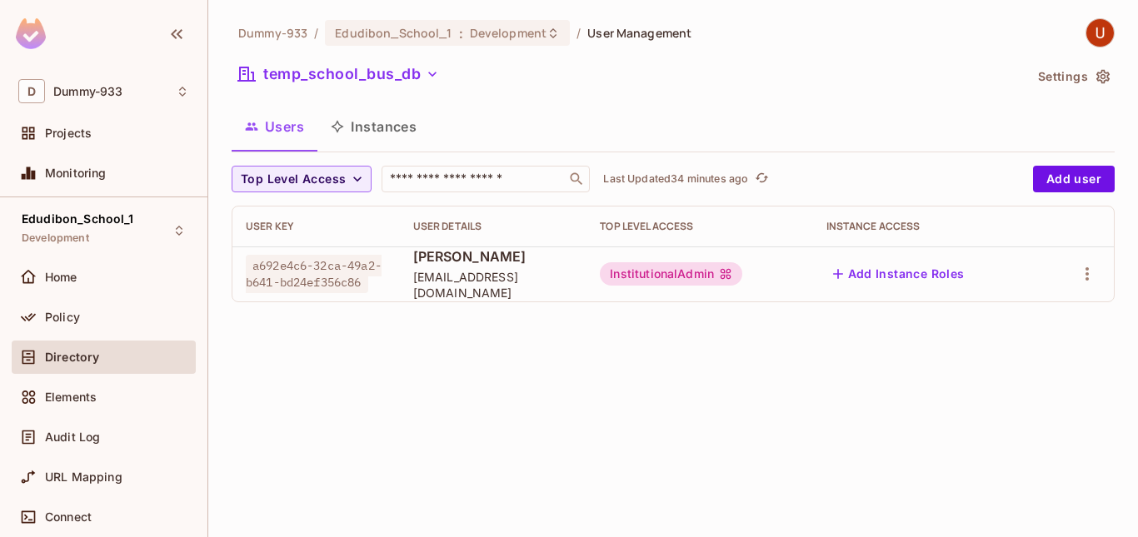
click at [437, 77] on icon "button" at bounding box center [432, 74] width 17 height 17
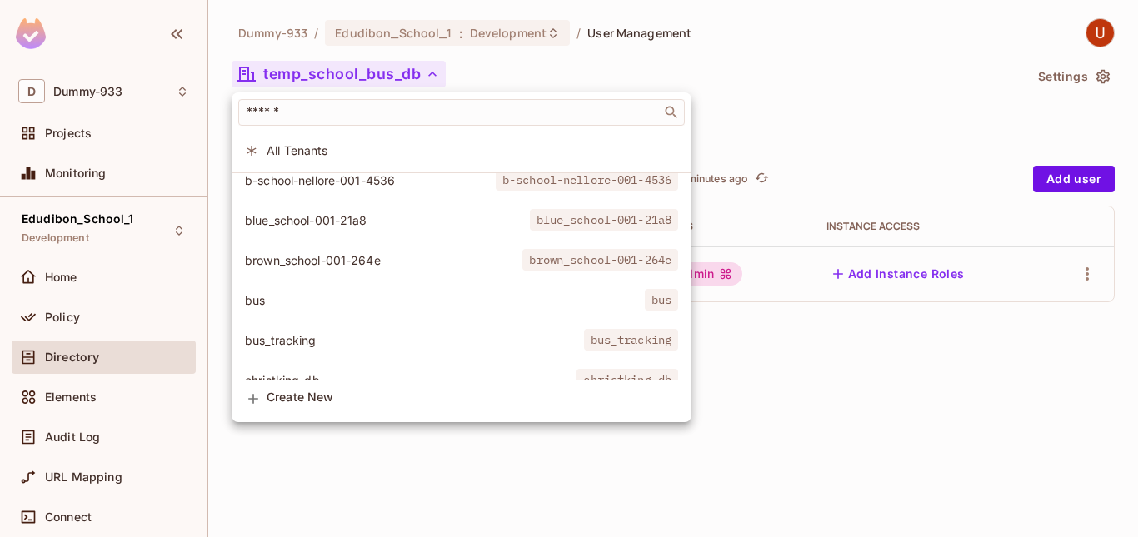
scroll to position [0, 0]
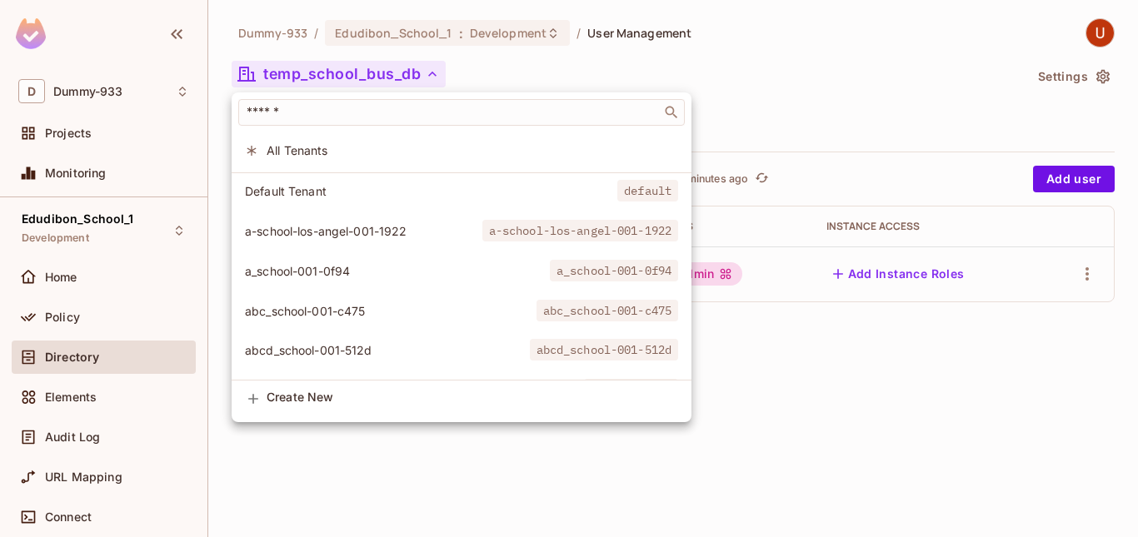
click at [407, 483] on div at bounding box center [569, 268] width 1138 height 537
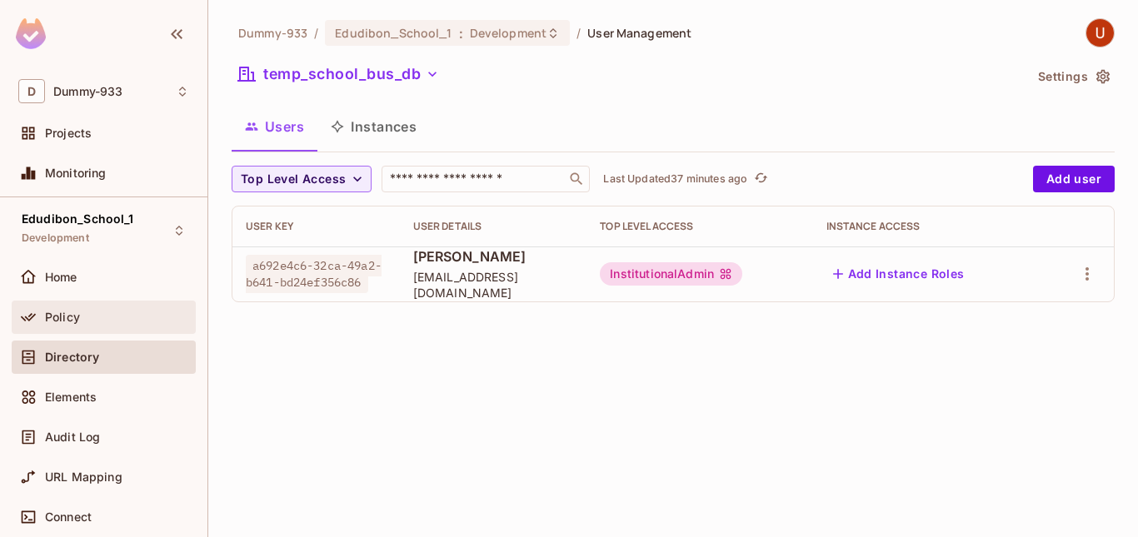
click at [105, 309] on div "Policy" at bounding box center [103, 317] width 171 height 20
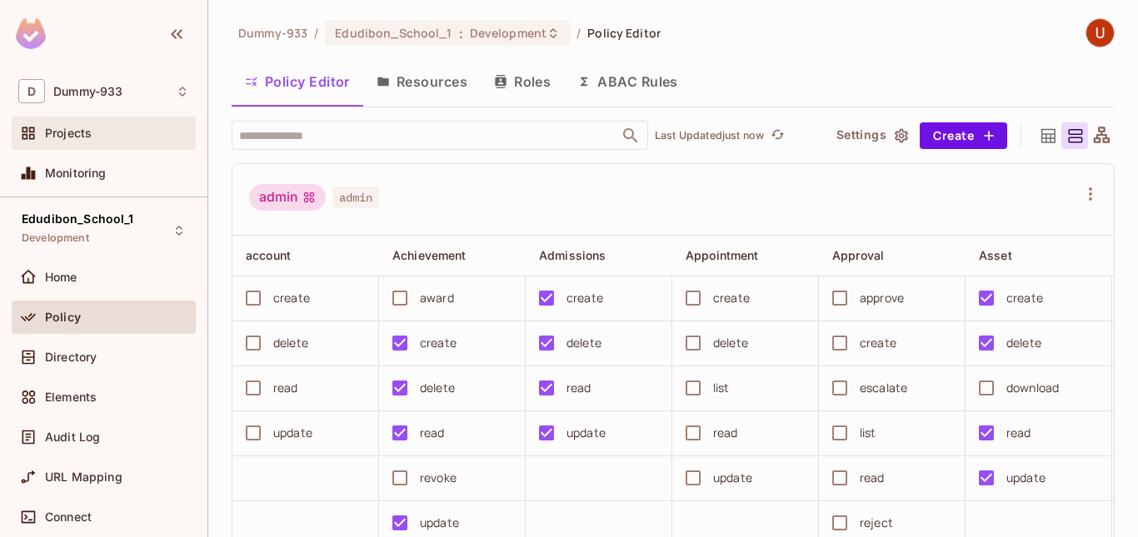
click at [72, 142] on div "Projects" at bounding box center [103, 133] width 171 height 20
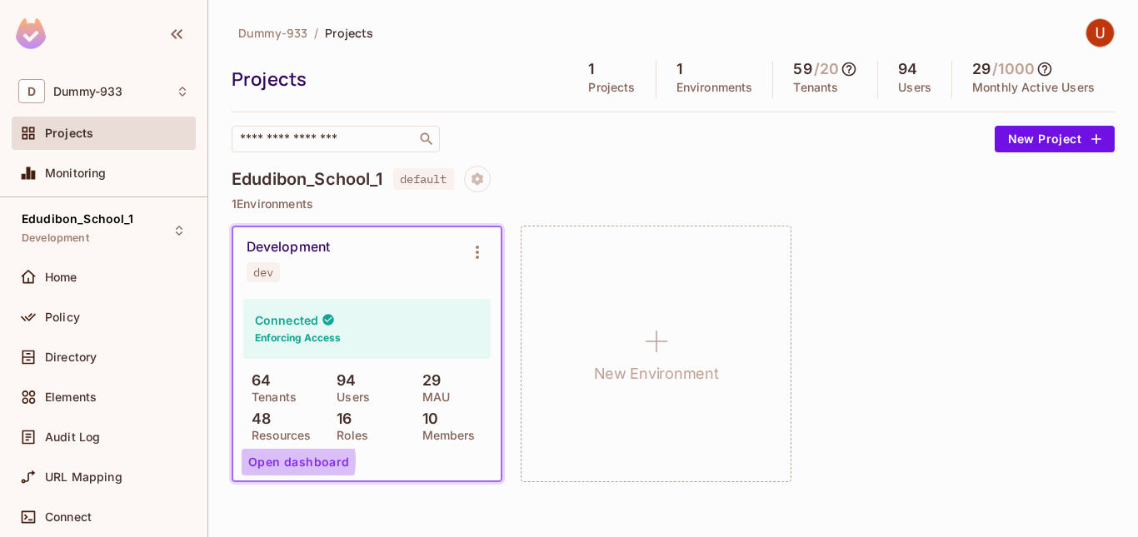
click at [287, 461] on button "Open dashboard" at bounding box center [299, 462] width 115 height 27
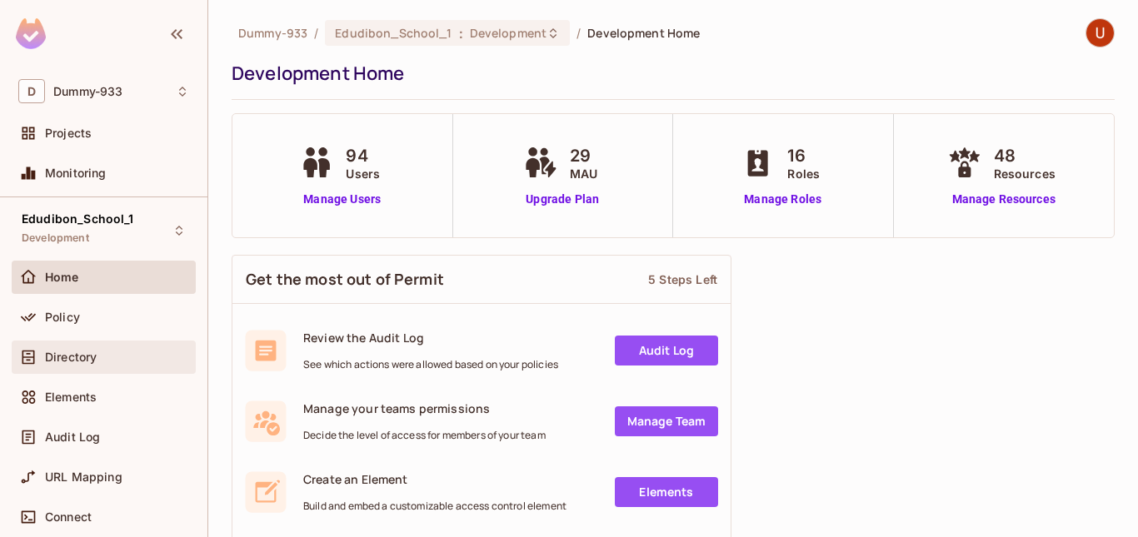
click at [68, 352] on span "Directory" at bounding box center [71, 357] width 52 height 13
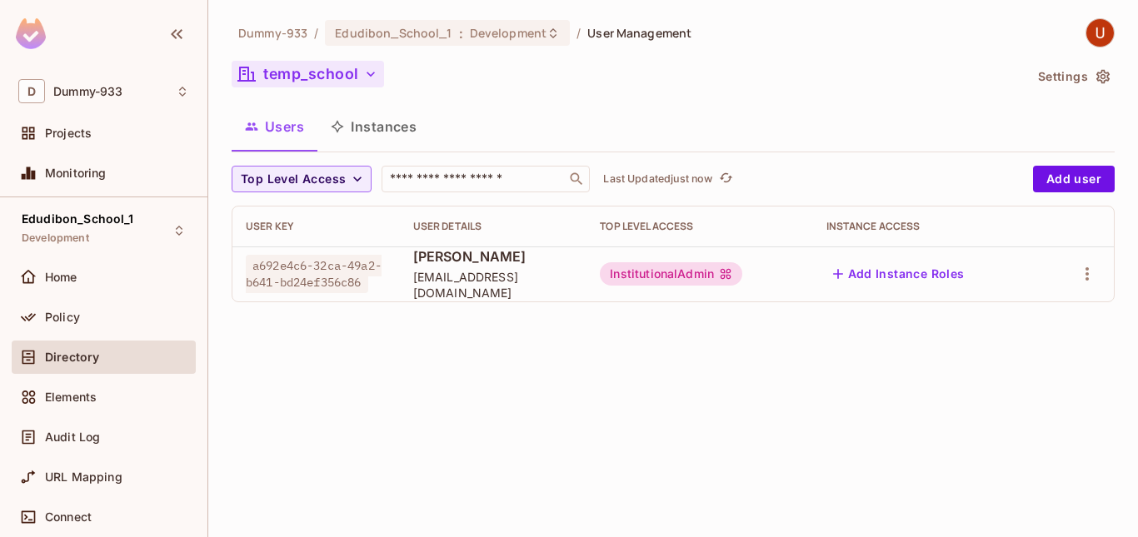
click at [372, 72] on icon "button" at bounding box center [370, 74] width 17 height 17
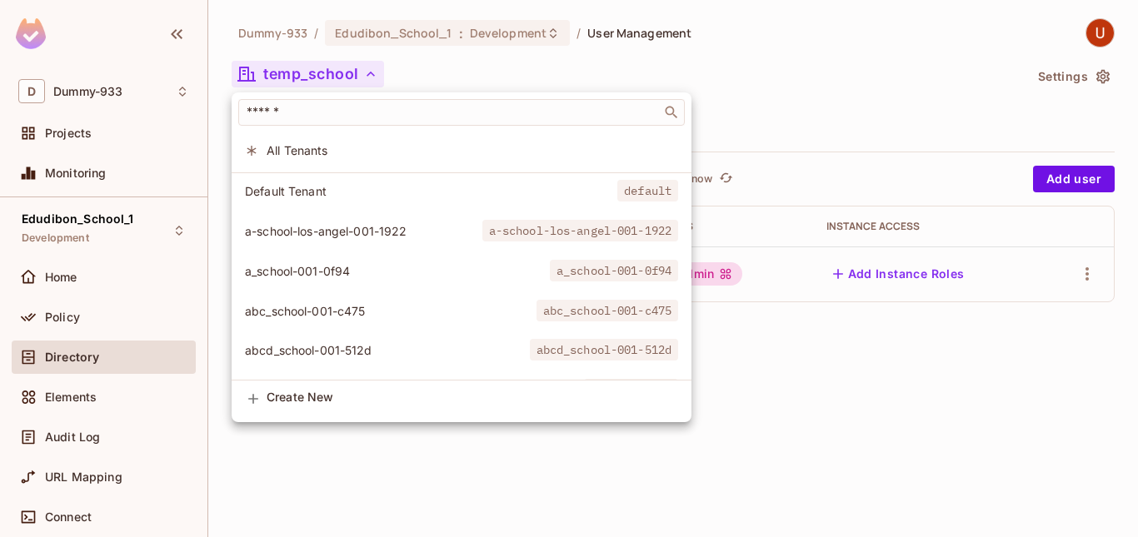
click at [371, 459] on div at bounding box center [569, 268] width 1138 height 537
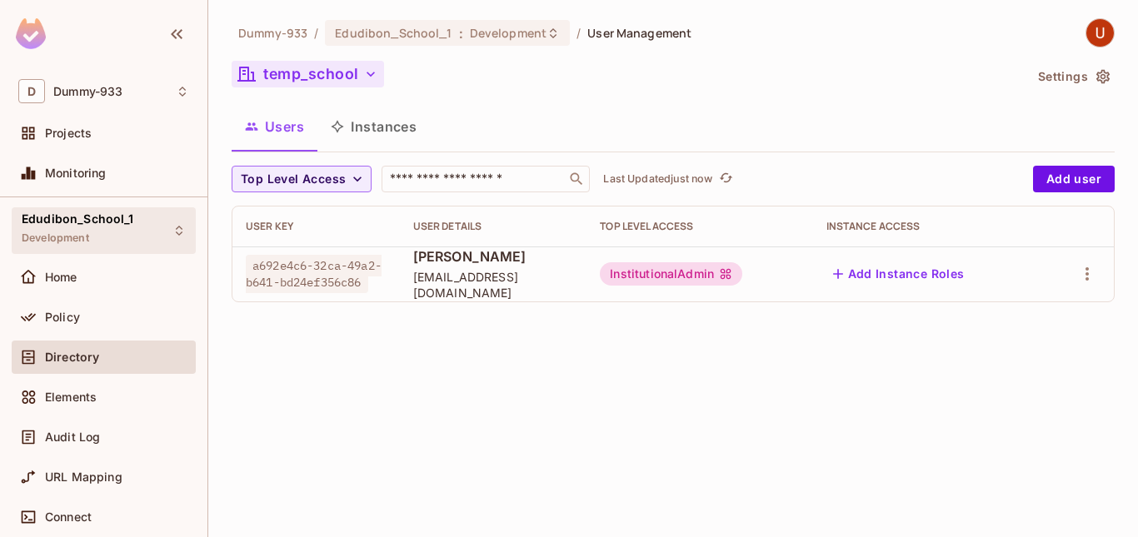
click at [72, 216] on span "Edudibon_School_1" at bounding box center [78, 218] width 112 height 13
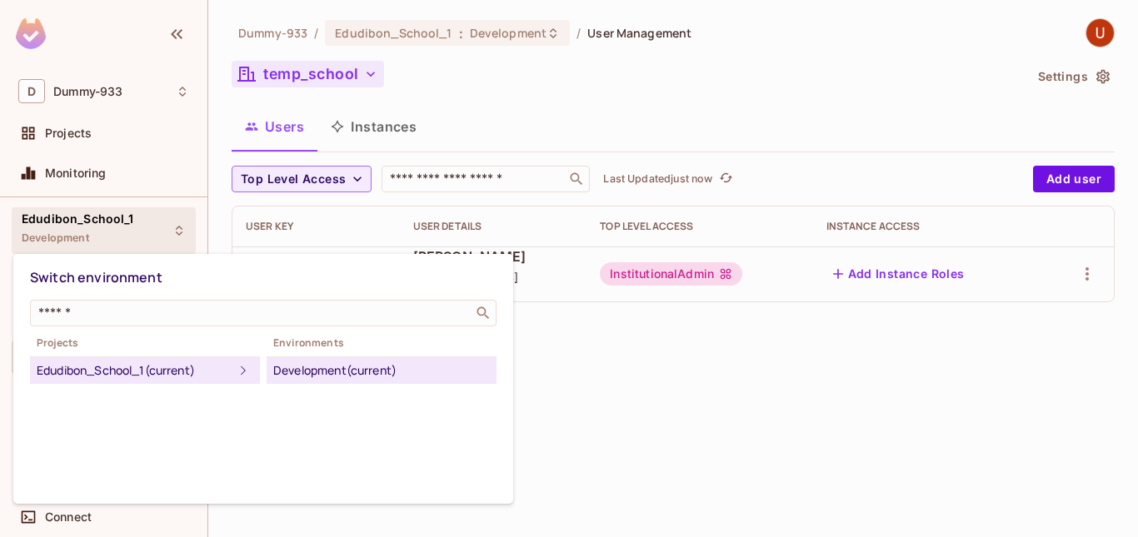
click at [234, 372] on icon at bounding box center [243, 371] width 20 height 20
click at [467, 372] on div "Development (current)" at bounding box center [381, 371] width 217 height 20
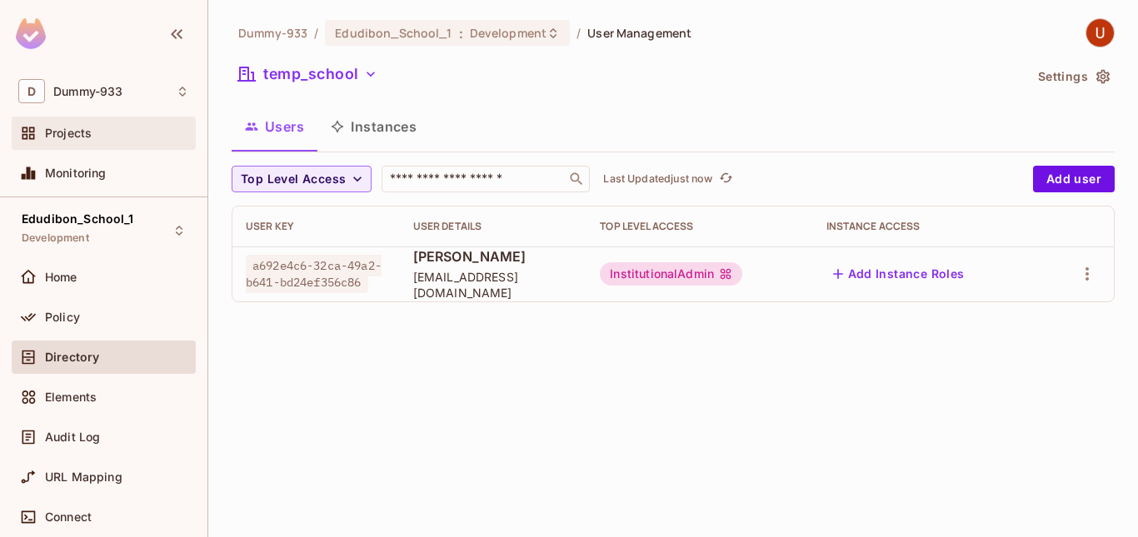
click at [92, 136] on div "Projects" at bounding box center [117, 133] width 144 height 13
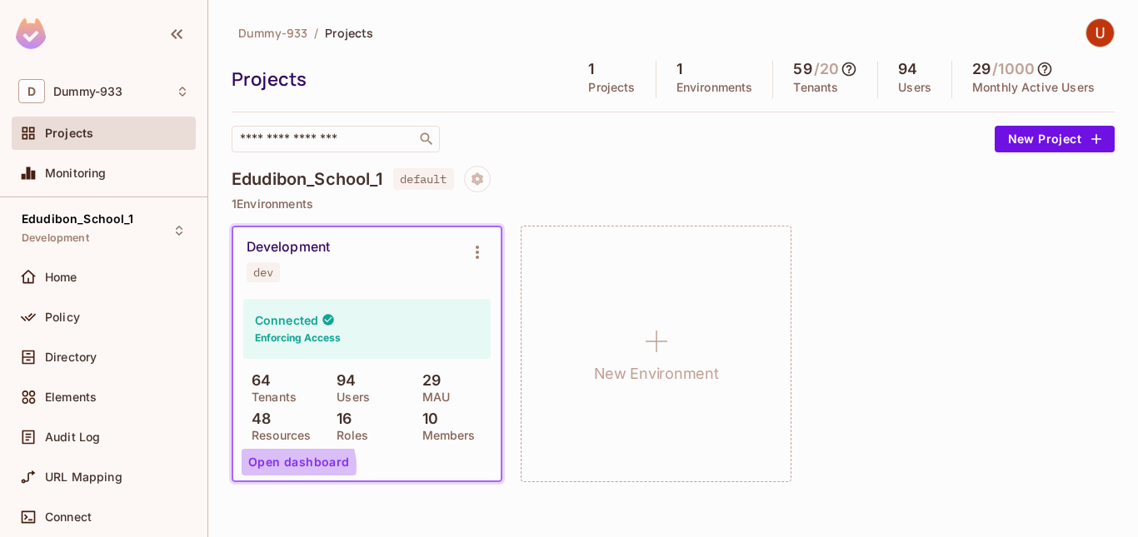
click at [296, 466] on button "Open dashboard" at bounding box center [299, 462] width 115 height 27
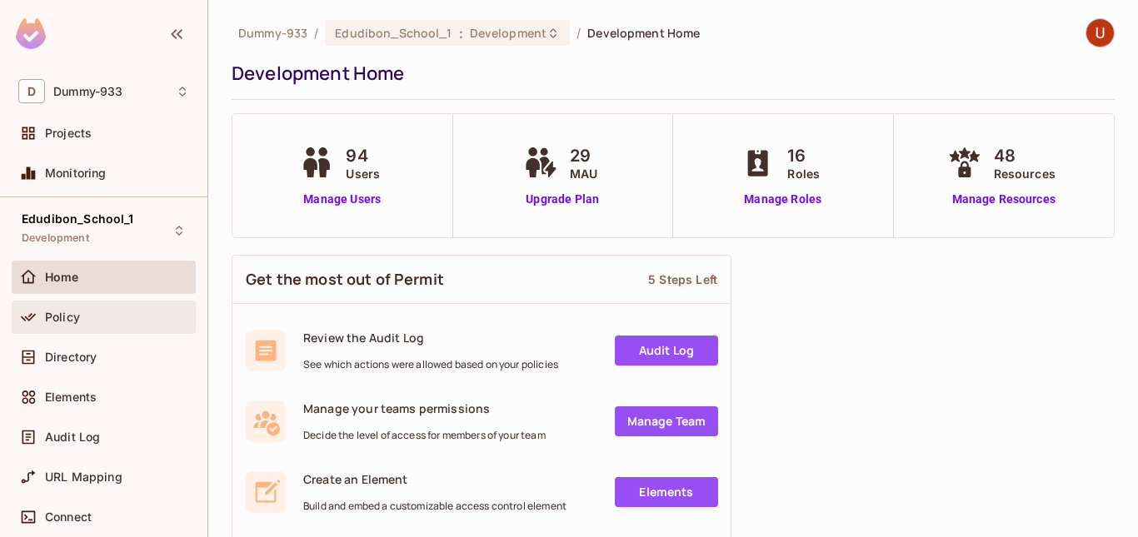
click at [85, 330] on div "Policy" at bounding box center [104, 317] width 184 height 33
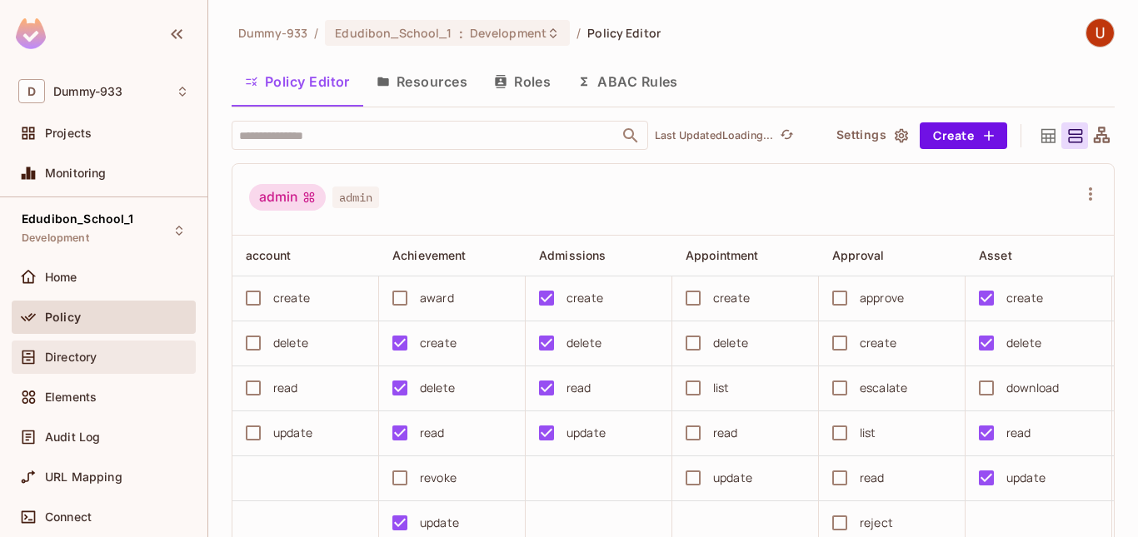
click at [85, 353] on span "Directory" at bounding box center [71, 357] width 52 height 13
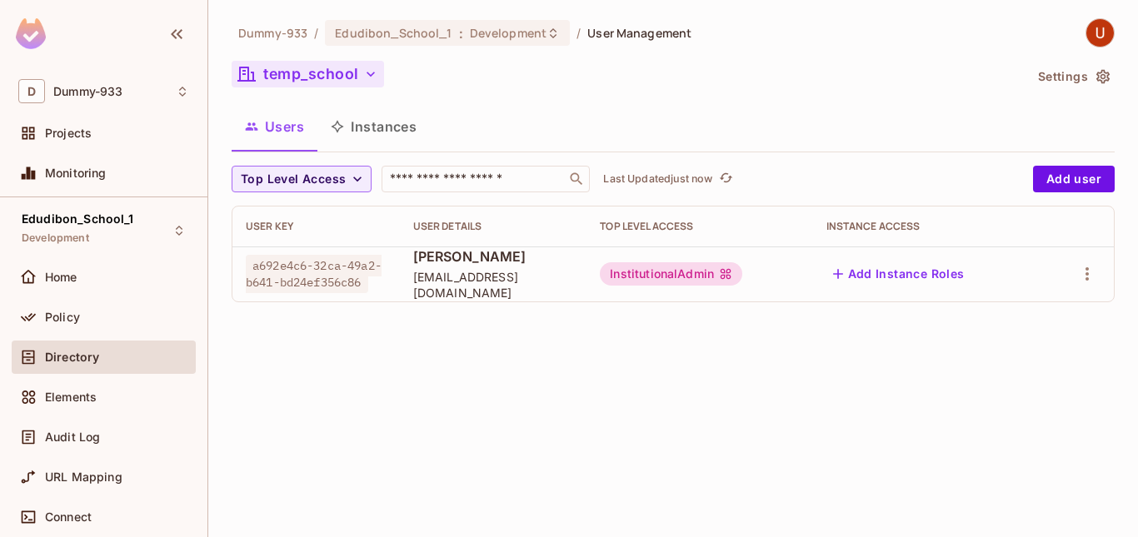
click at [369, 72] on icon "button" at bounding box center [370, 74] width 17 height 17
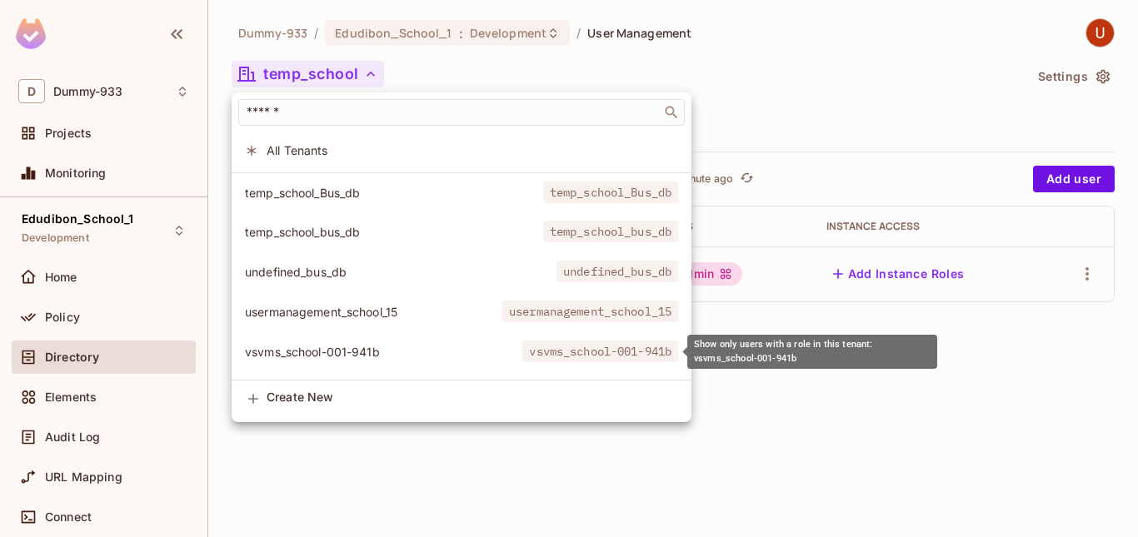
scroll to position [2265, 0]
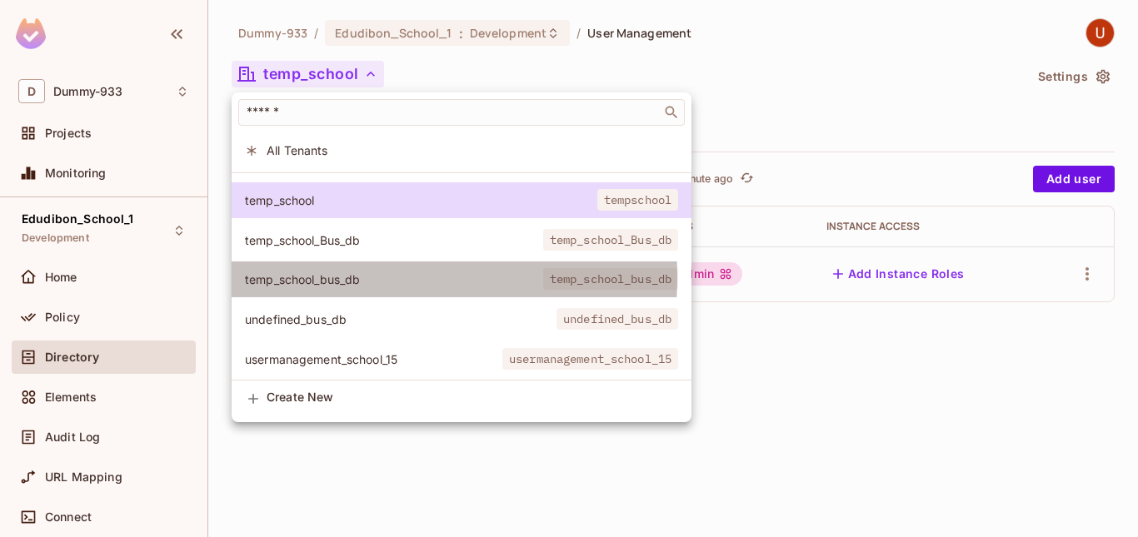
click at [328, 277] on span "temp_school_bus_db" at bounding box center [394, 280] width 298 height 16
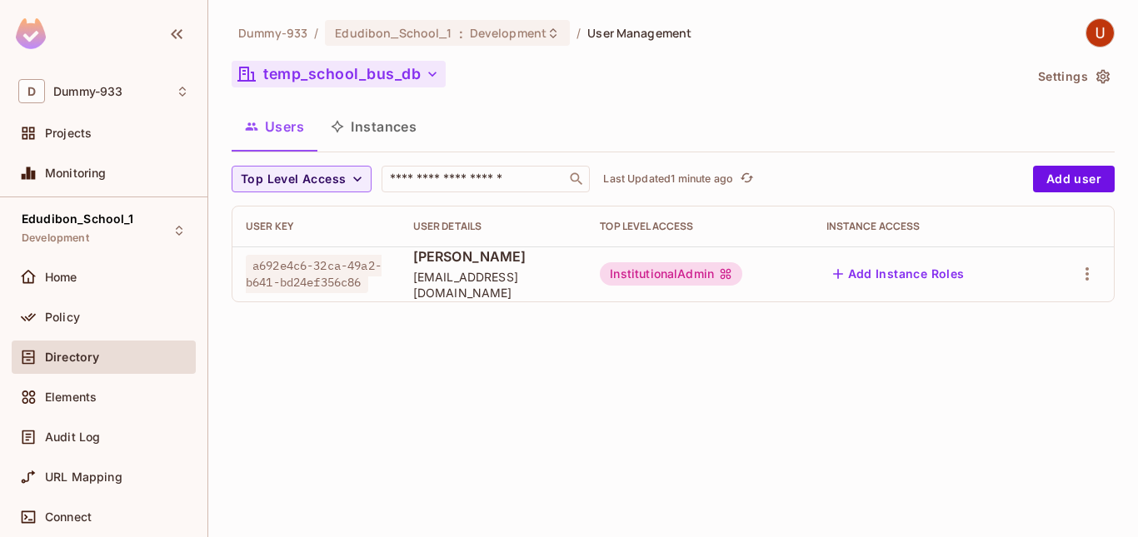
click at [432, 79] on icon "button" at bounding box center [432, 74] width 17 height 17
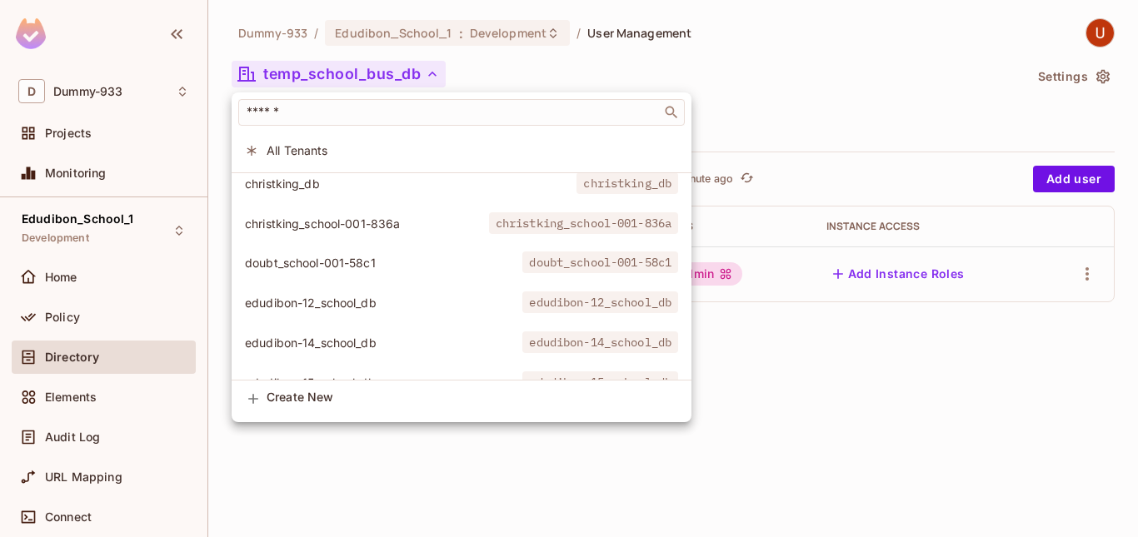
scroll to position [0, 0]
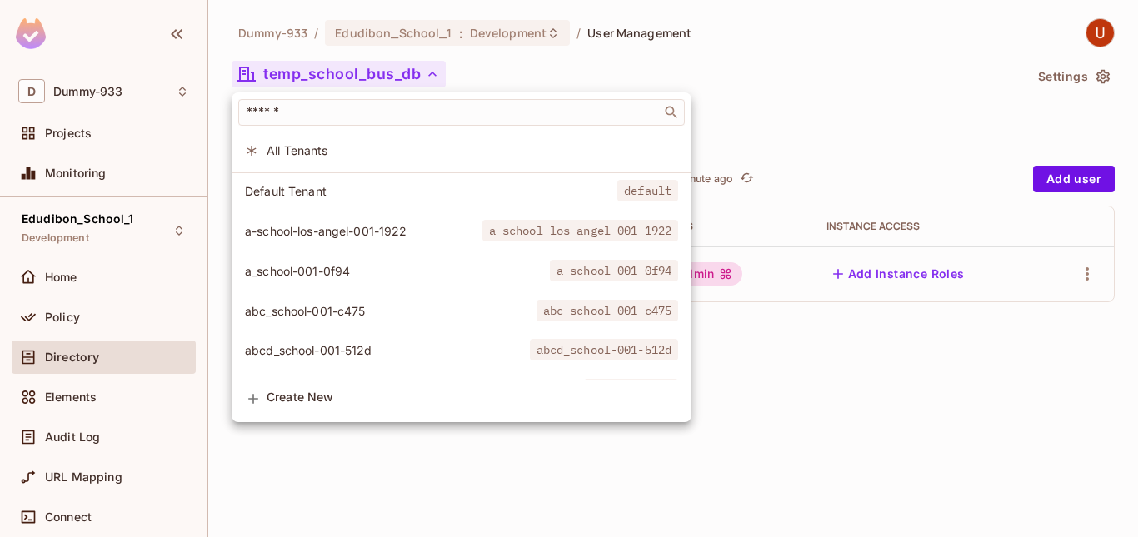
click at [397, 455] on div at bounding box center [569, 268] width 1138 height 537
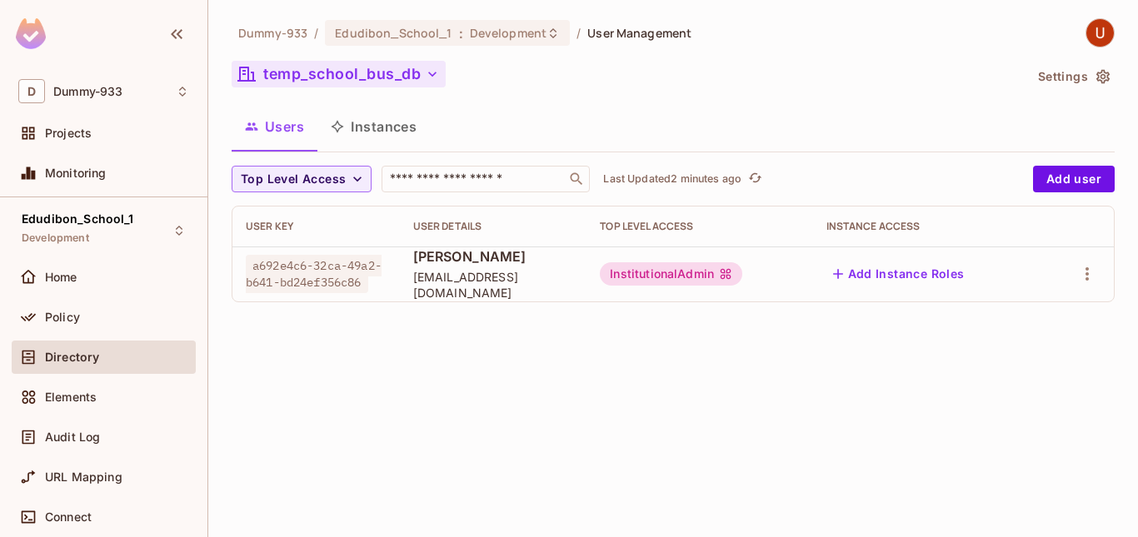
click at [440, 78] on icon "button" at bounding box center [432, 74] width 17 height 17
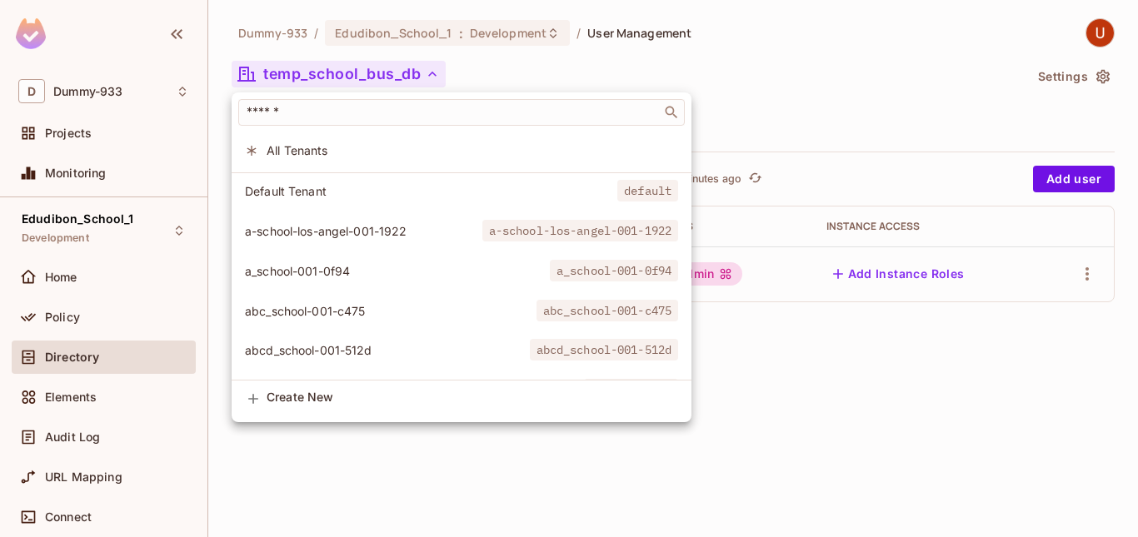
click at [525, 57] on div at bounding box center [569, 268] width 1138 height 537
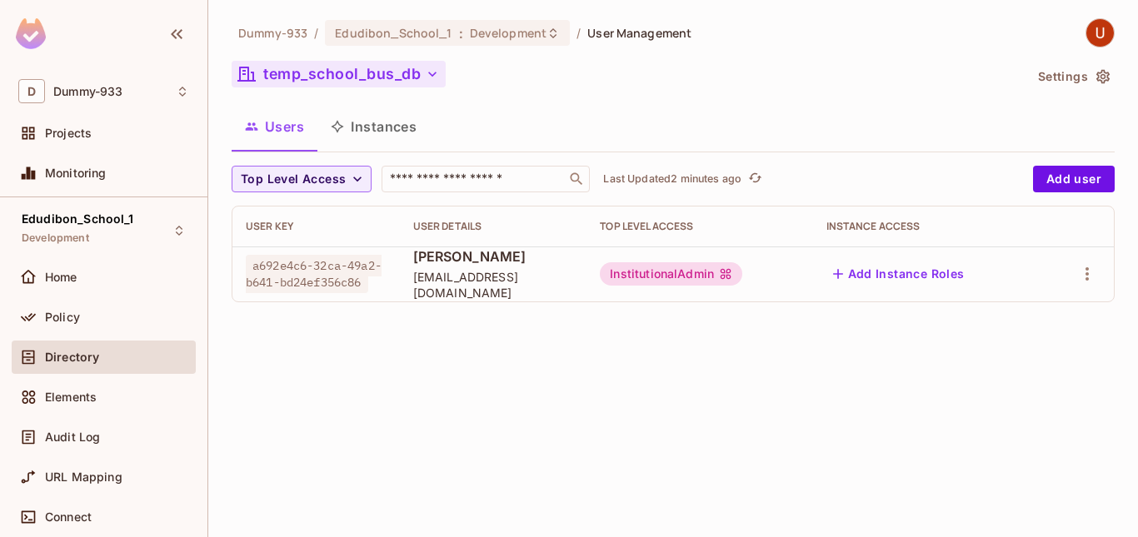
click at [365, 220] on div "User Key" at bounding box center [316, 226] width 141 height 13
click at [431, 74] on icon "button" at bounding box center [432, 74] width 8 height 5
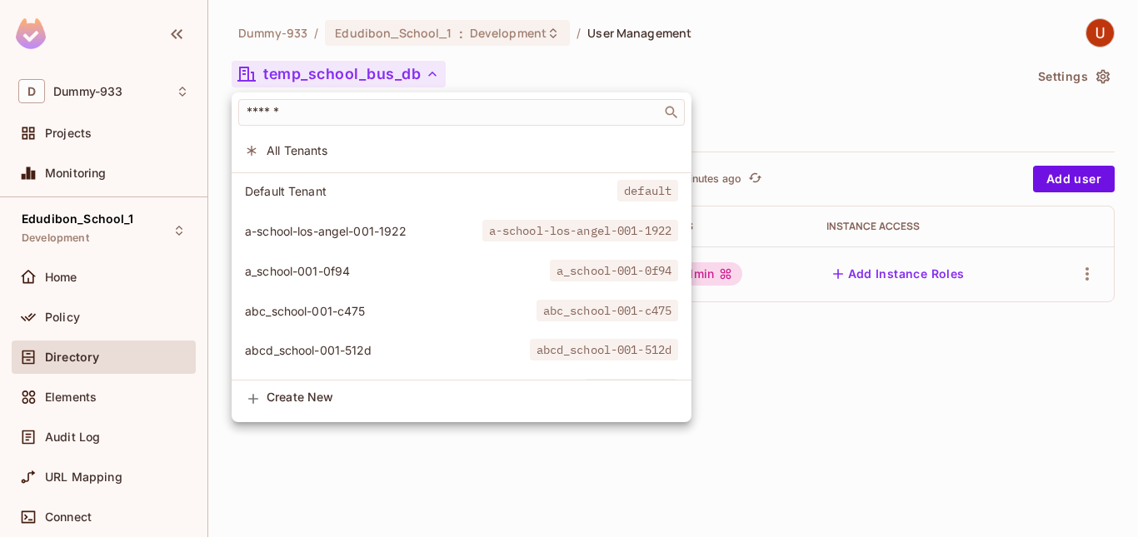
click at [403, 461] on div at bounding box center [569, 268] width 1138 height 537
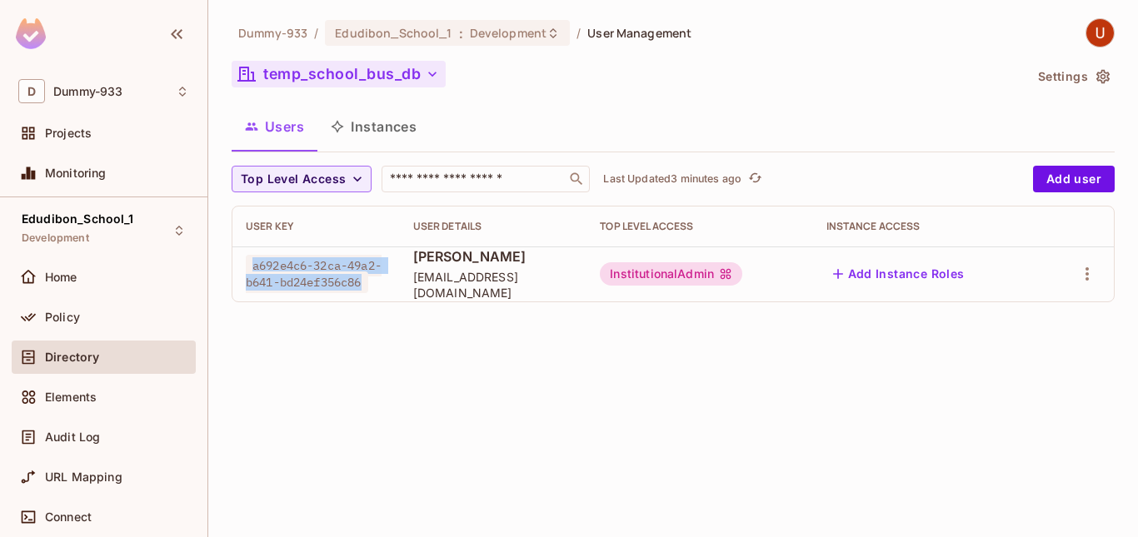
drag, startPoint x: 251, startPoint y: 263, endPoint x: 379, endPoint y: 297, distance: 132.5
click at [379, 297] on td "a692e4c6-32ca-49a2-b641-bd24ef356c86" at bounding box center [315, 274] width 167 height 55
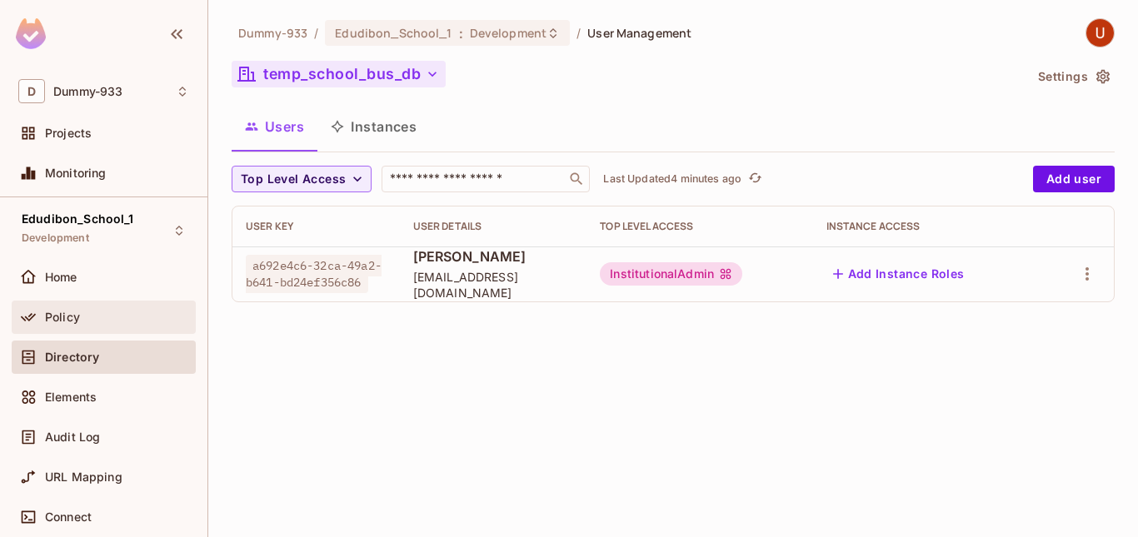
click at [97, 312] on div "Policy" at bounding box center [117, 317] width 144 height 13
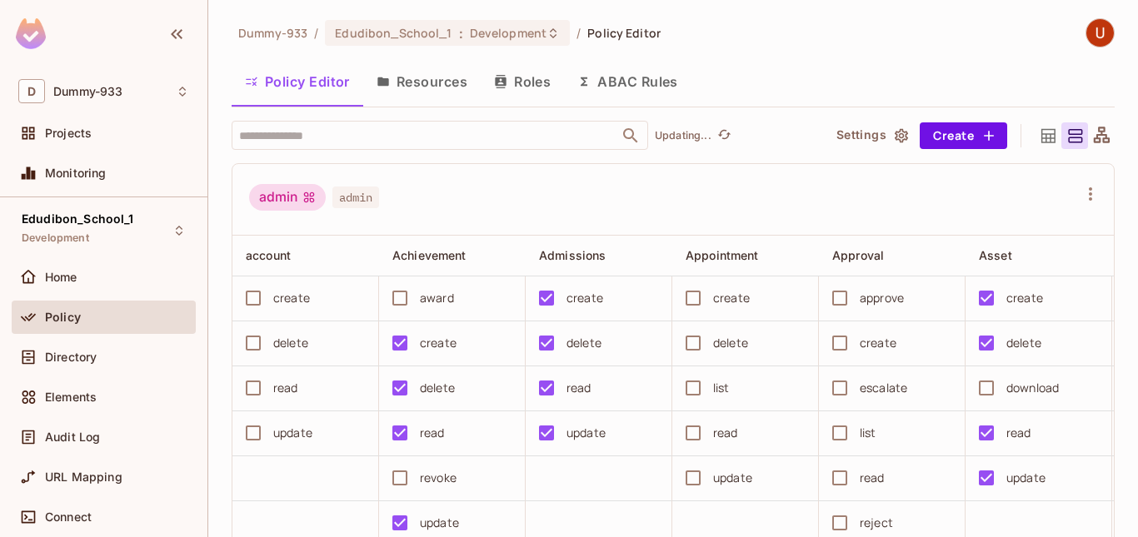
click at [530, 87] on button "Roles" at bounding box center [522, 82] width 83 height 42
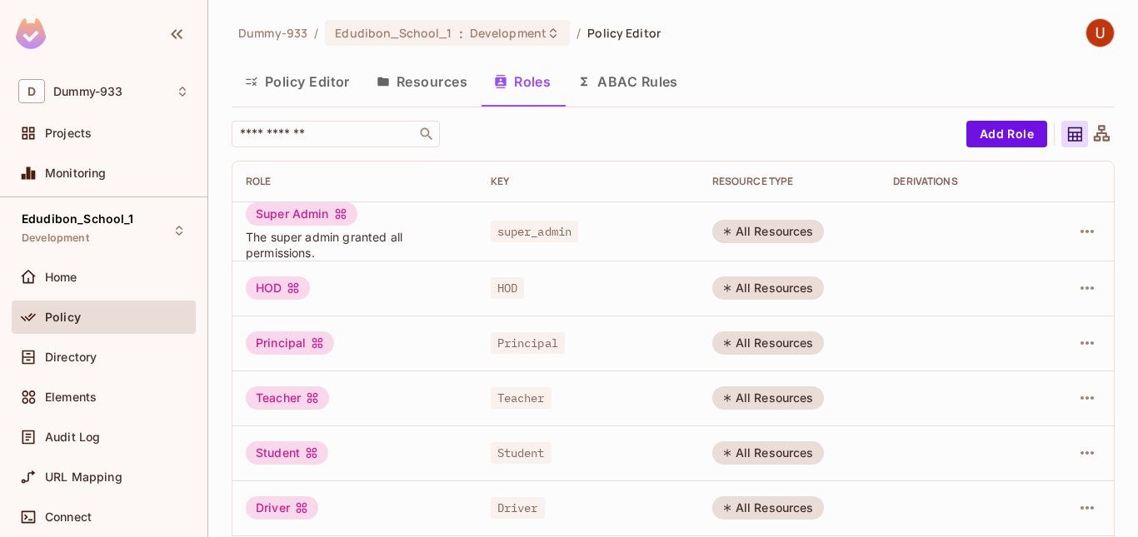
click at [408, 80] on button "Resources" at bounding box center [421, 82] width 117 height 42
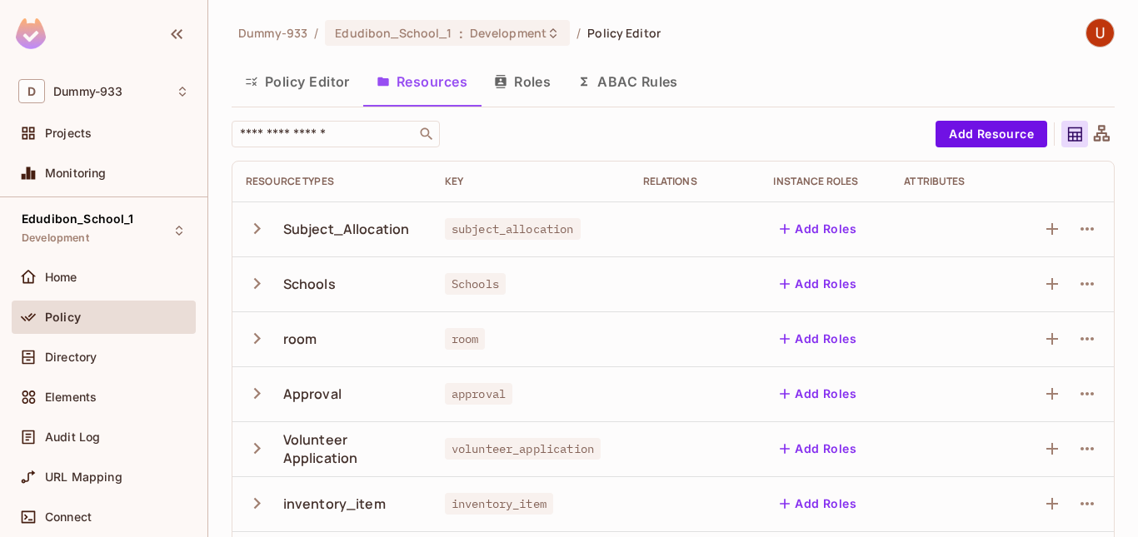
click at [535, 77] on button "Roles" at bounding box center [522, 82] width 83 height 42
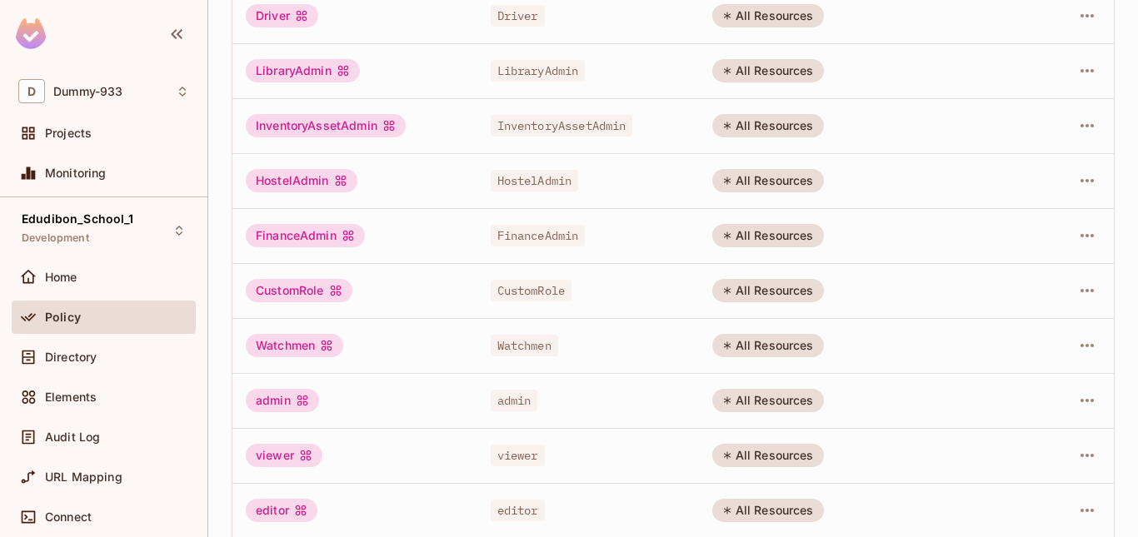
scroll to position [562, 0]
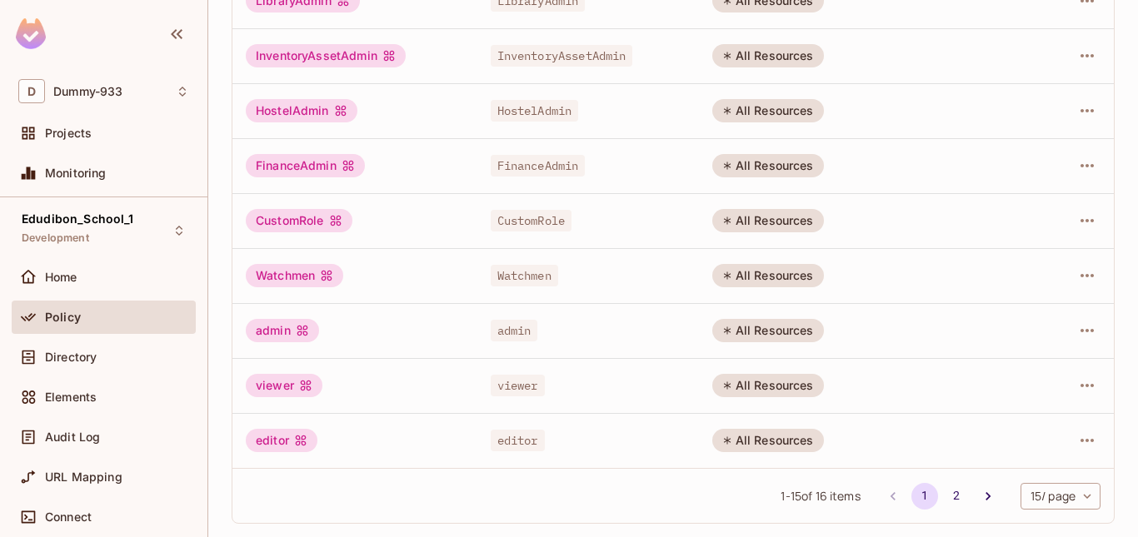
click at [939, 521] on div "1 - 15 of 16 items 1 2 15 / page ** ​" at bounding box center [672, 495] width 881 height 55
click at [945, 493] on button "2" at bounding box center [956, 496] width 27 height 27
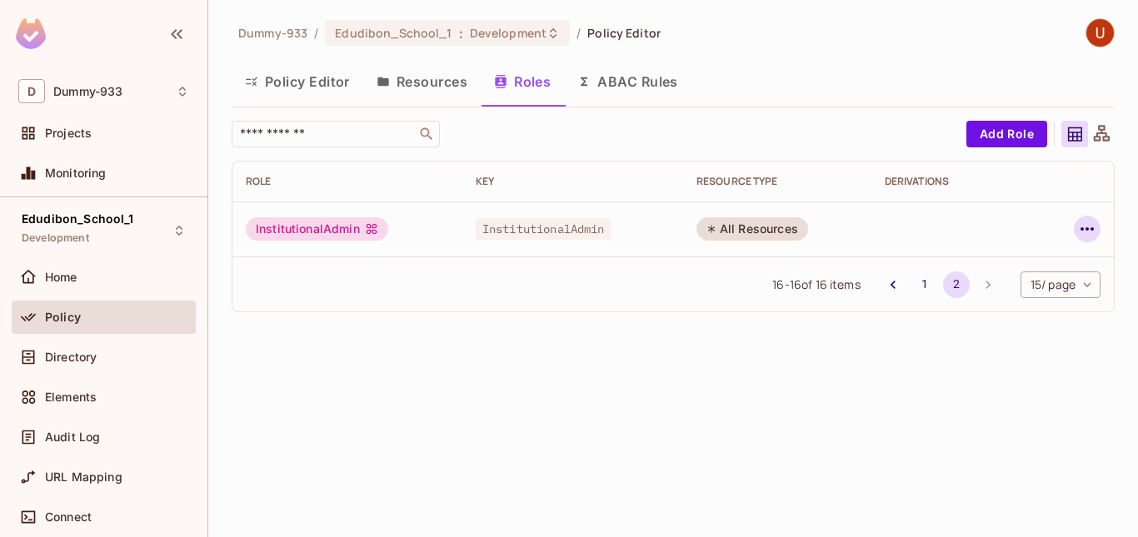
click at [1095, 231] on icon "button" at bounding box center [1087, 229] width 20 height 20
click at [1023, 277] on span "Edit Role" at bounding box center [1013, 267] width 60 height 27
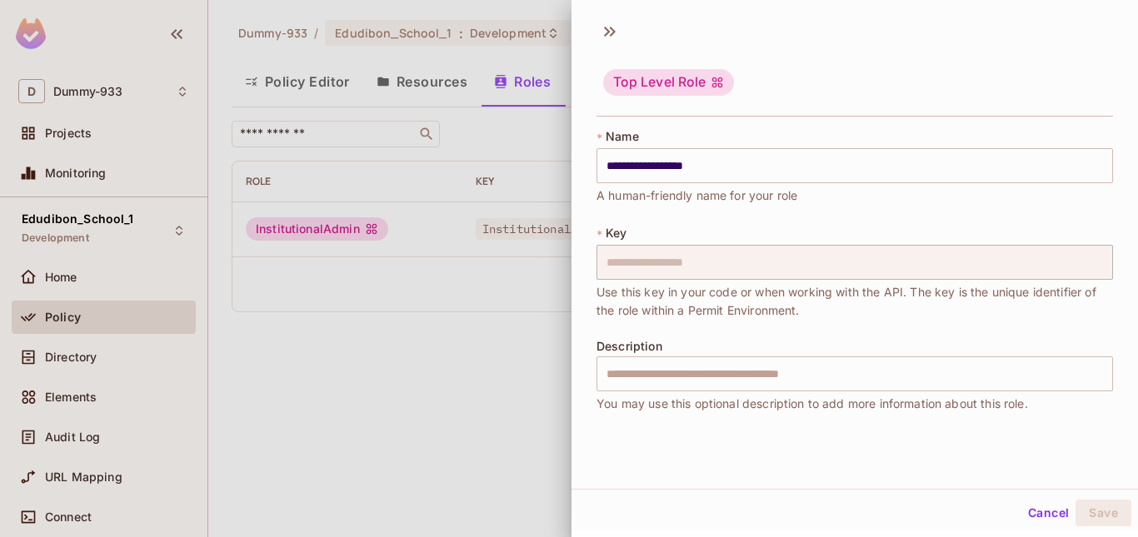
click at [413, 354] on div at bounding box center [569, 268] width 1138 height 537
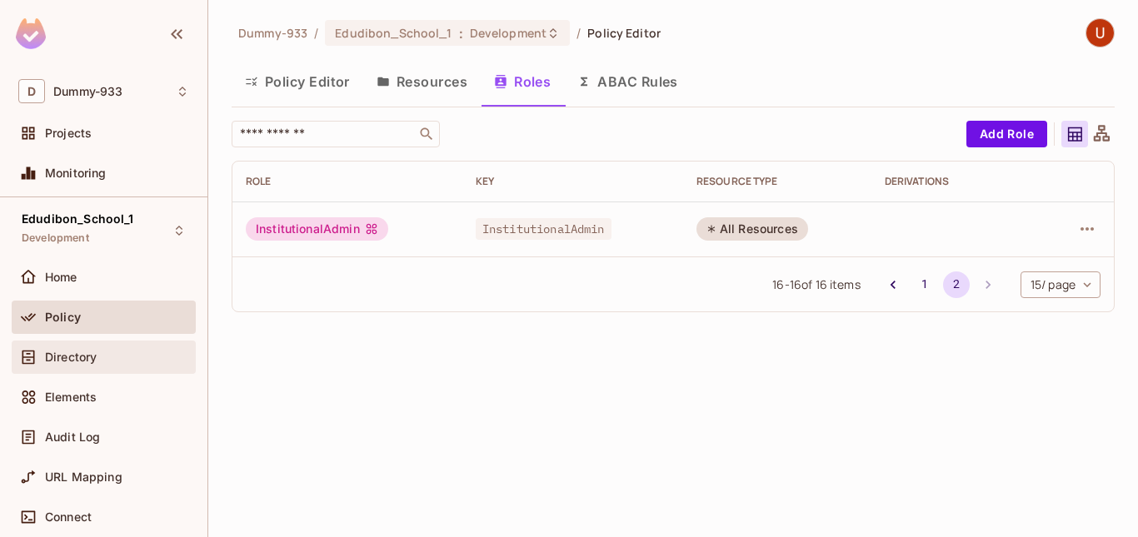
click at [81, 345] on div "Directory" at bounding box center [104, 357] width 184 height 33
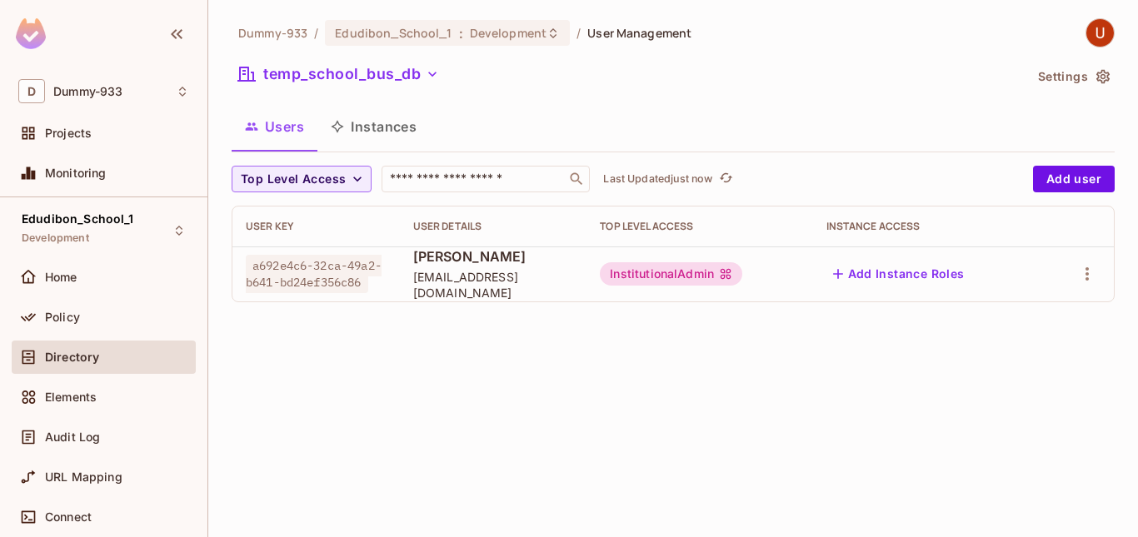
click at [454, 362] on div "Dummy-933 / Edudibon_School_1 : Development / User Management temp_school_bus_d…" at bounding box center [673, 268] width 930 height 537
click at [445, 82] on button "temp_school_bus_db" at bounding box center [339, 74] width 214 height 27
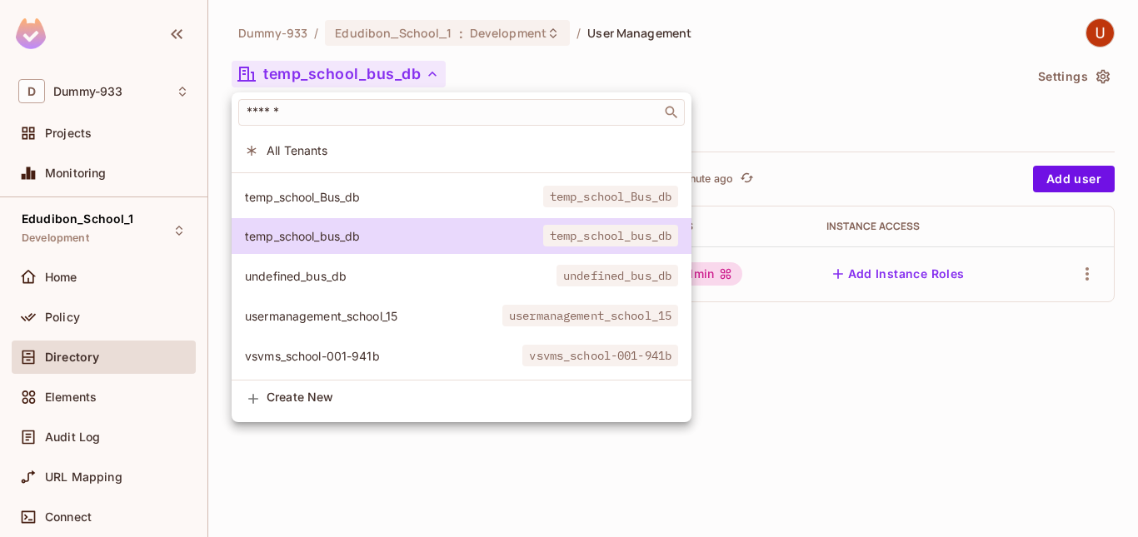
scroll to position [2318, 0]
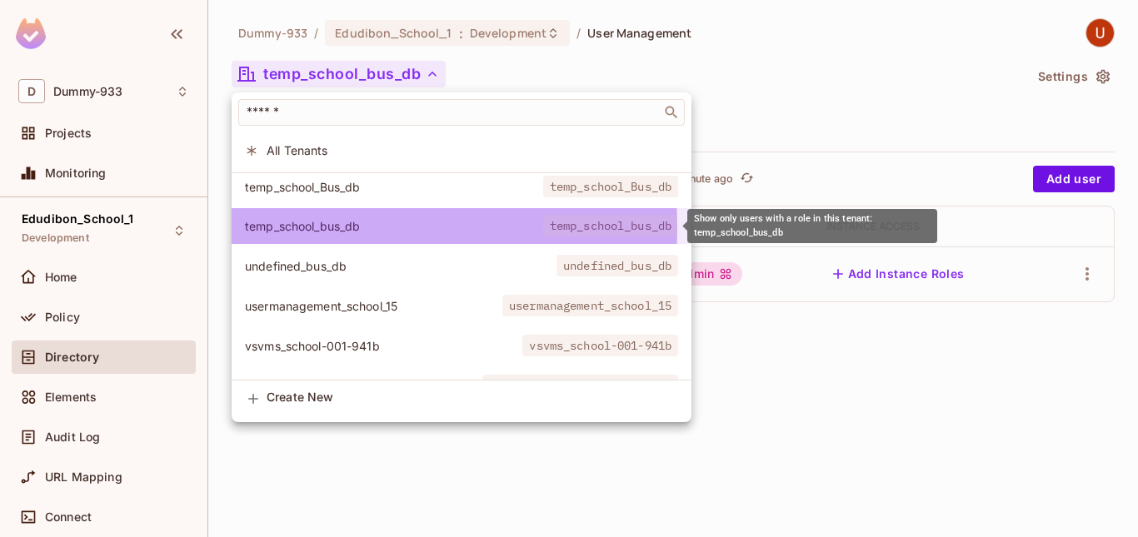
click at [327, 227] on span "temp_school_bus_db" at bounding box center [394, 226] width 298 height 16
